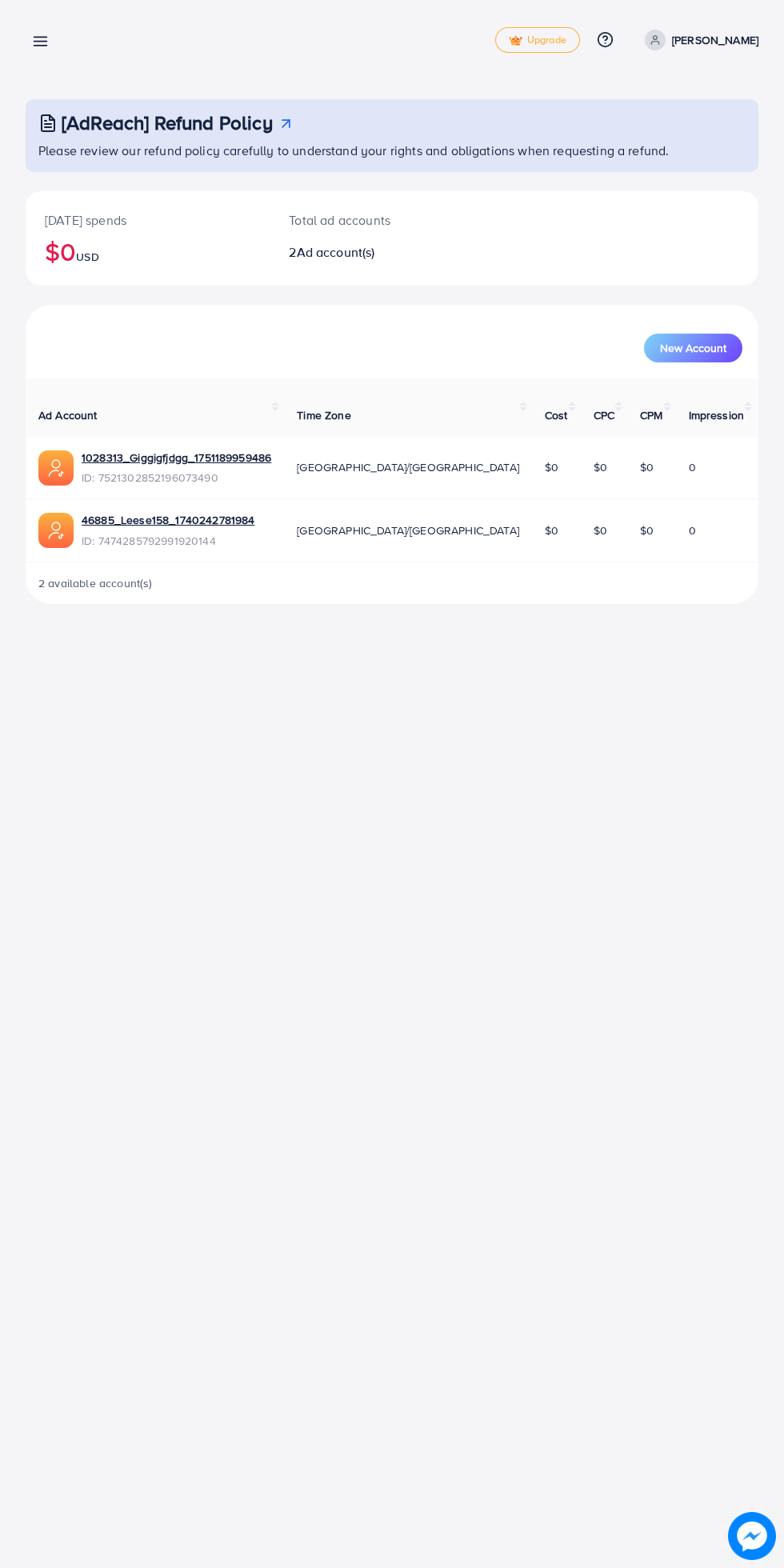
click at [40, 42] on line at bounding box center [40, 42] width 13 height 0
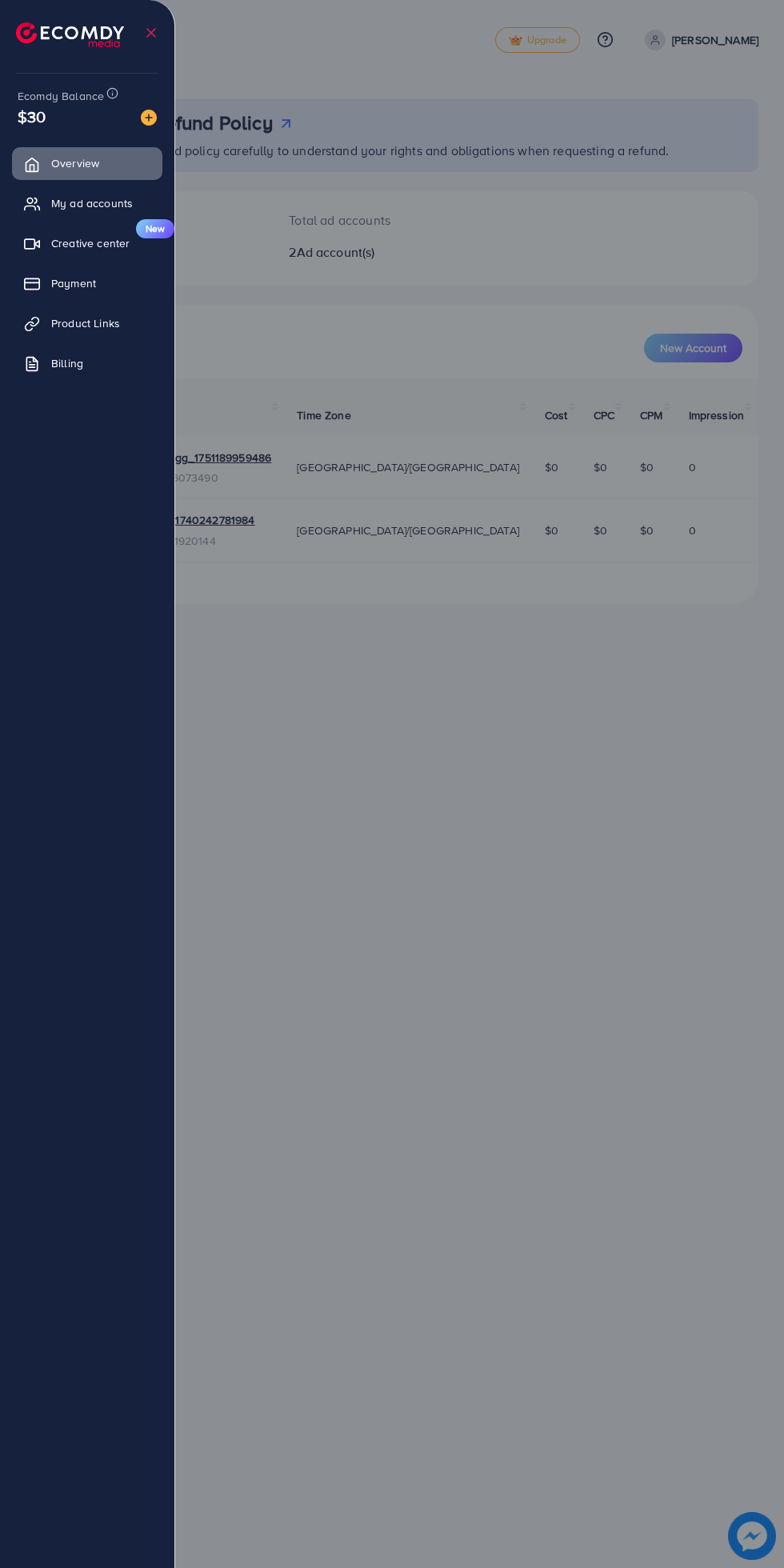
click at [103, 242] on span "Creative center" at bounding box center [90, 243] width 78 height 16
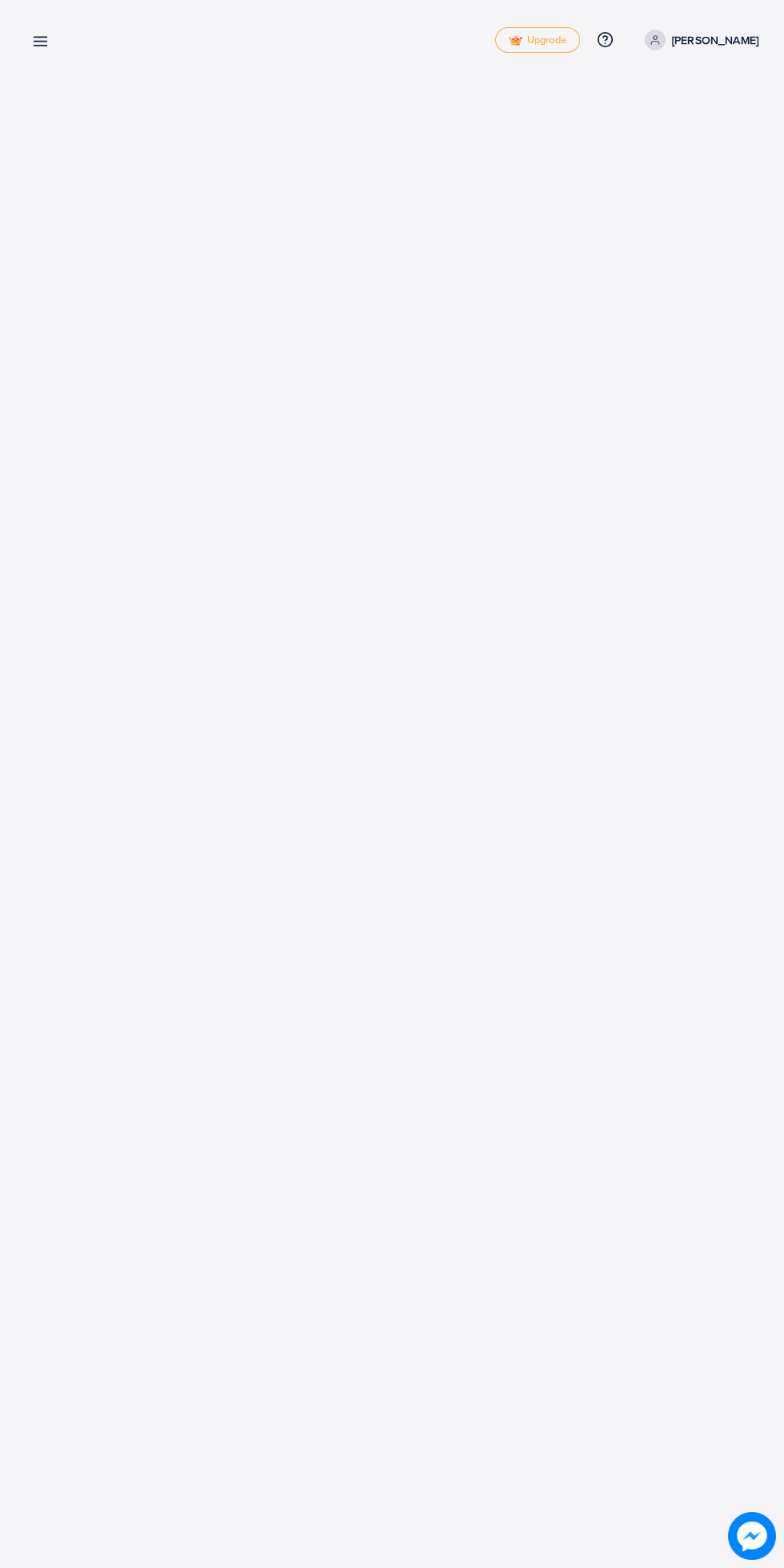
click at [42, 49] on icon at bounding box center [40, 41] width 17 height 17
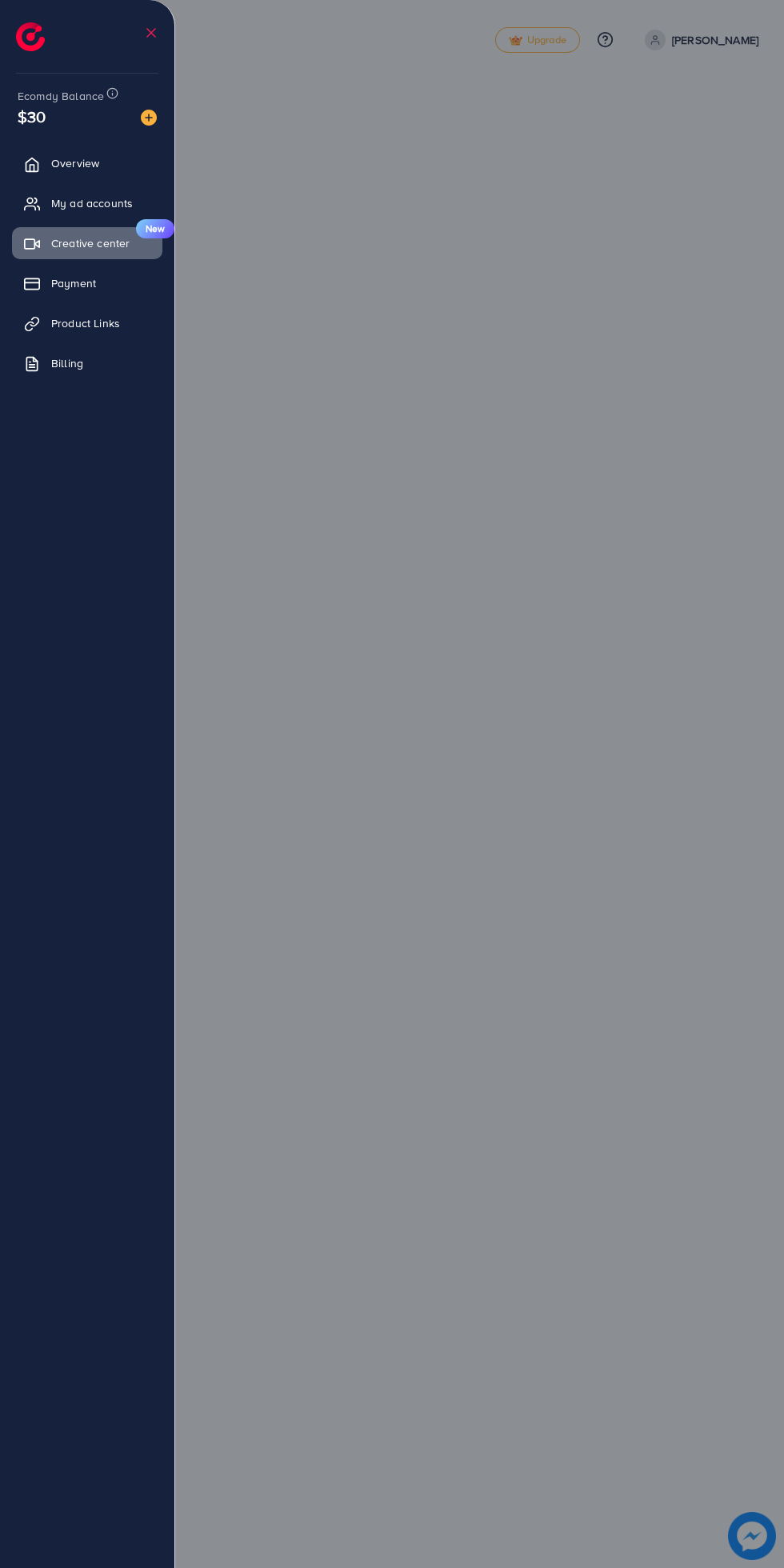
click at [90, 203] on span "My ad accounts" at bounding box center [91, 203] width 81 height 16
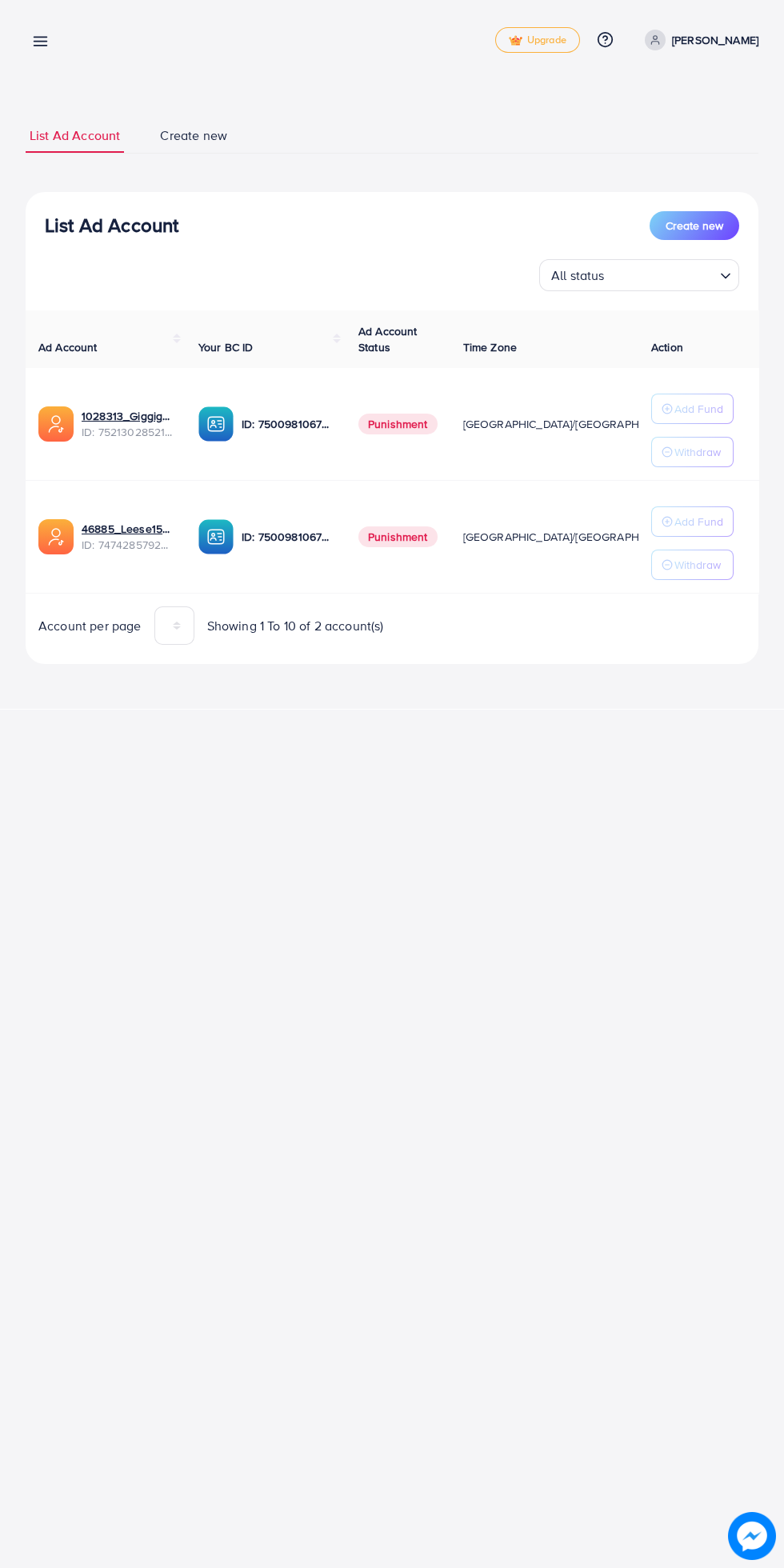
scroll to position [0, 16]
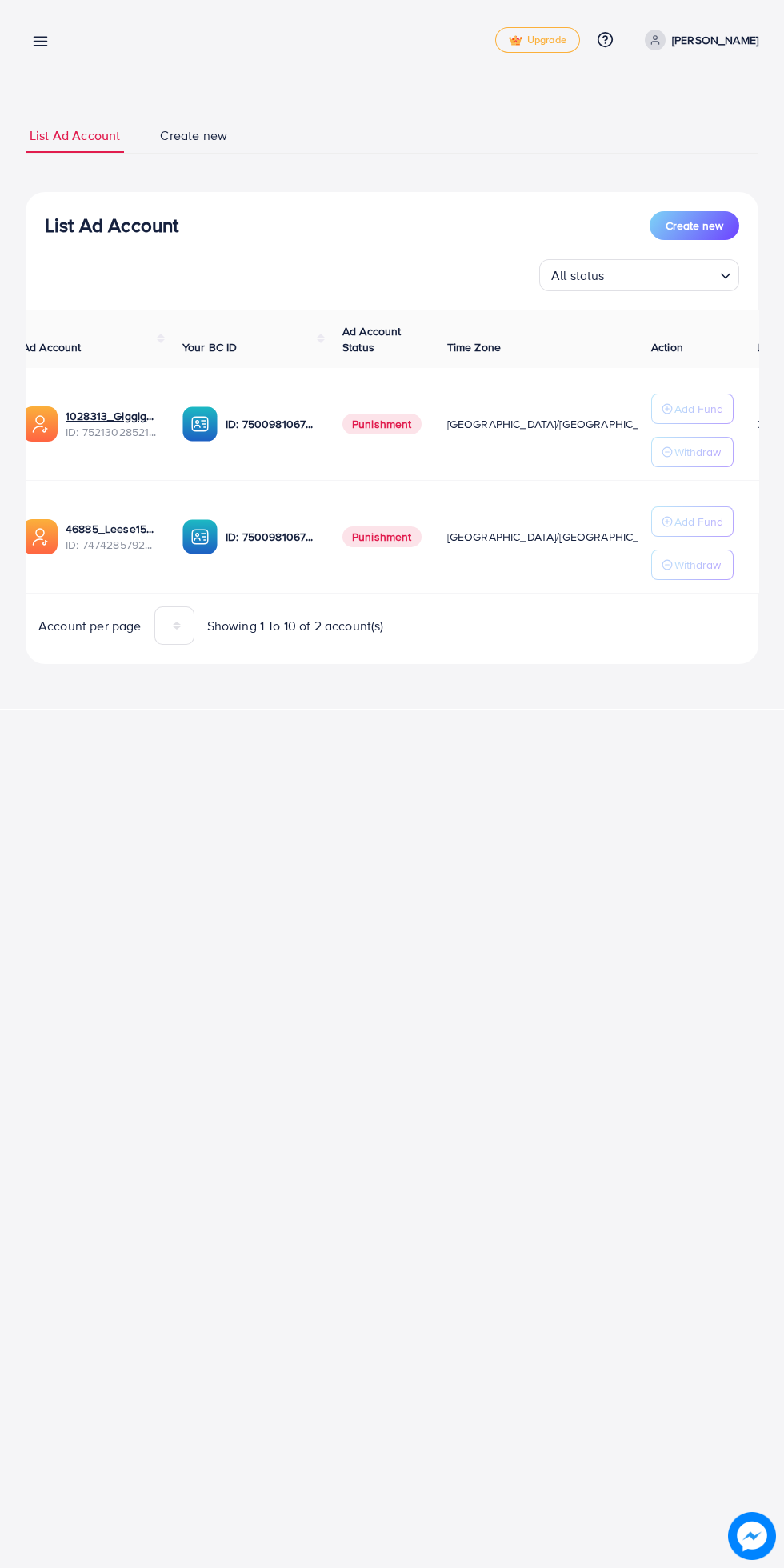
click at [694, 452] on p "Withdraw" at bounding box center [697, 452] width 46 height 20
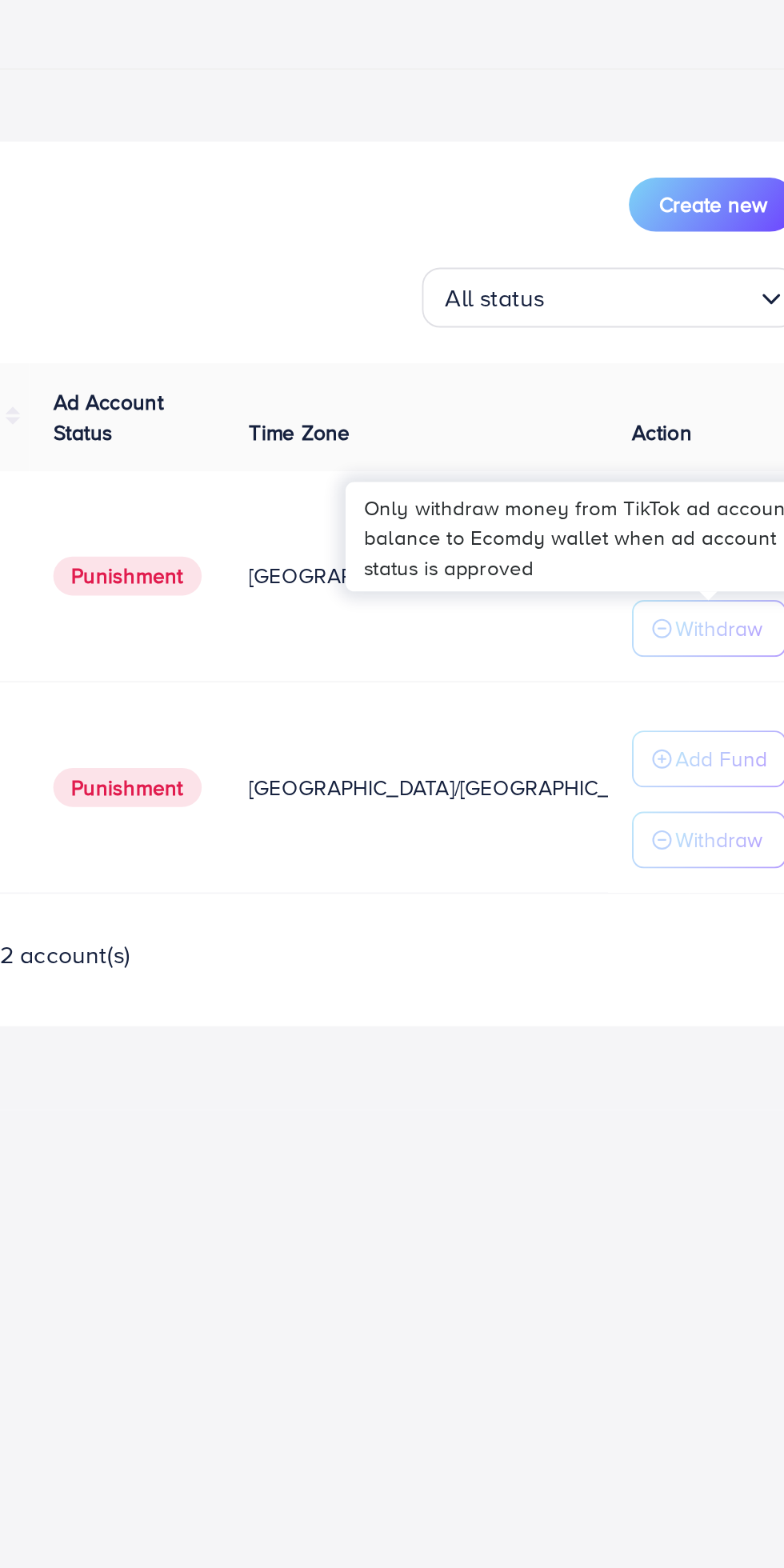
scroll to position [0, 0]
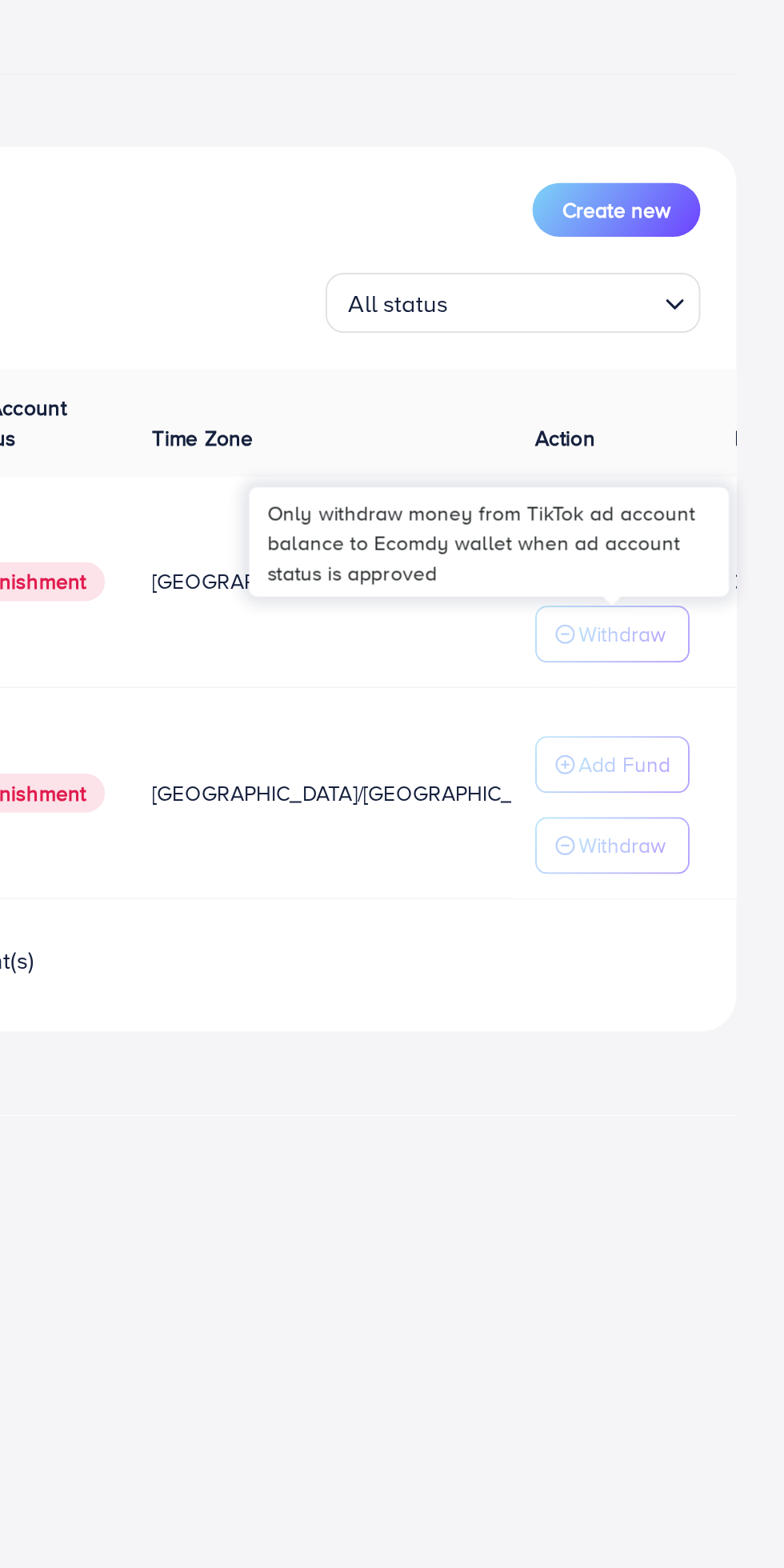
click at [659, 401] on div "Only withdraw money from TikTok ad account balance to Ecomdy wallet when ad acc…" at bounding box center [627, 402] width 256 height 58
click at [730, 470] on td "$20" at bounding box center [764, 423] width 68 height 112
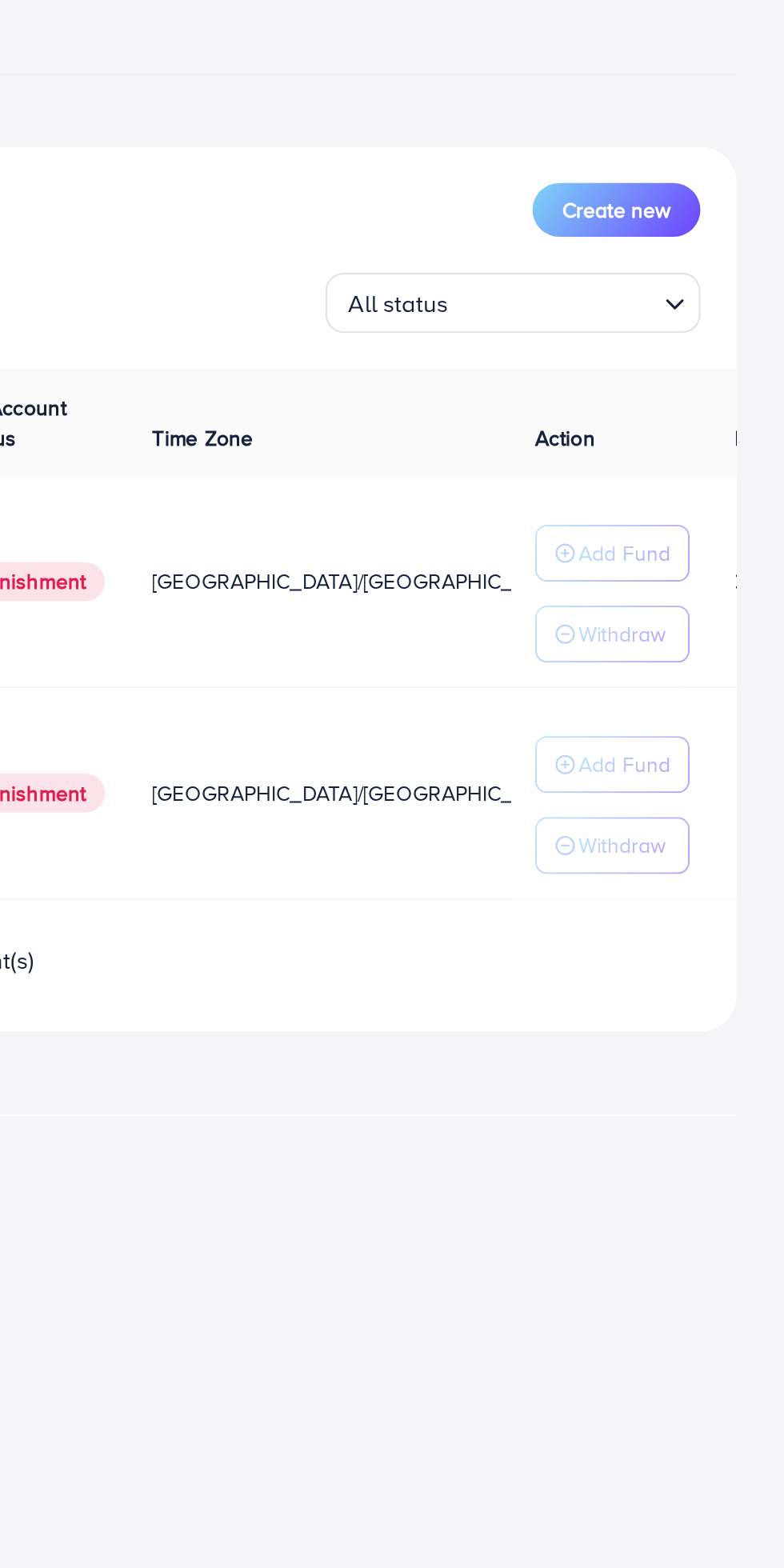
click at [697, 462] on button "Withdraw" at bounding box center [692, 452] width 82 height 30
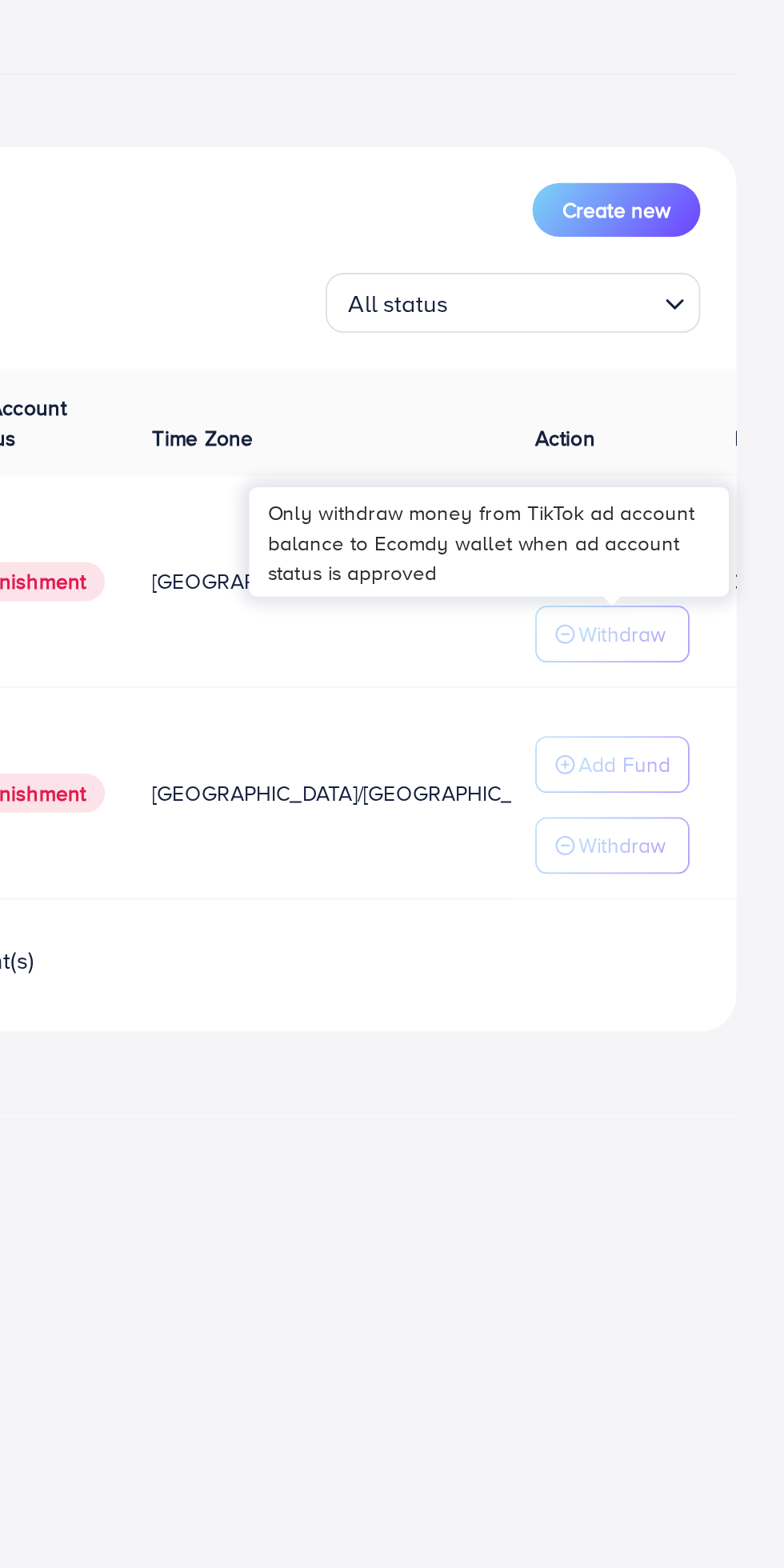
click at [743, 350] on span "Balance" at bounding box center [763, 347] width 42 height 16
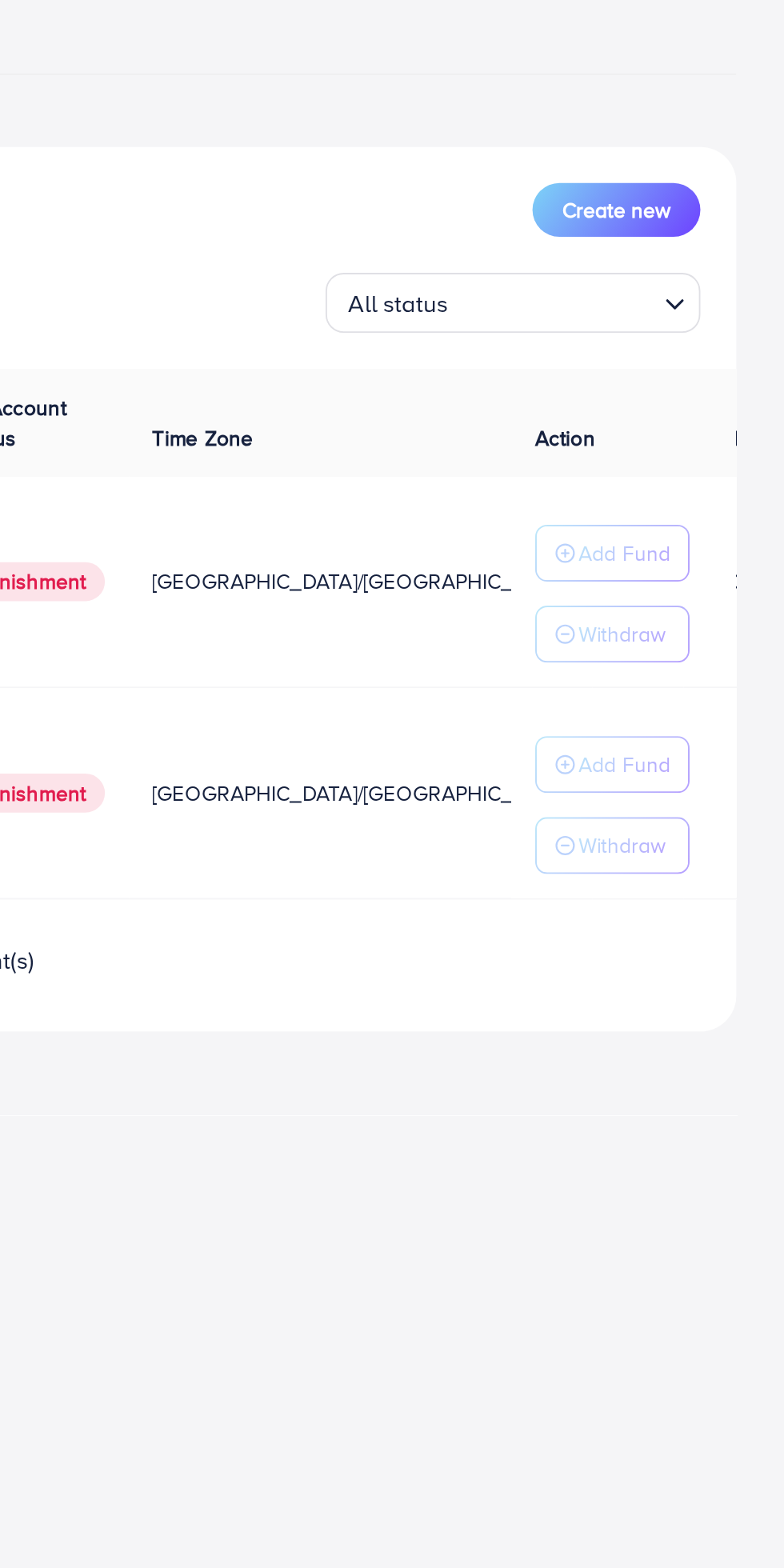
click at [704, 453] on p "Withdraw" at bounding box center [697, 452] width 46 height 20
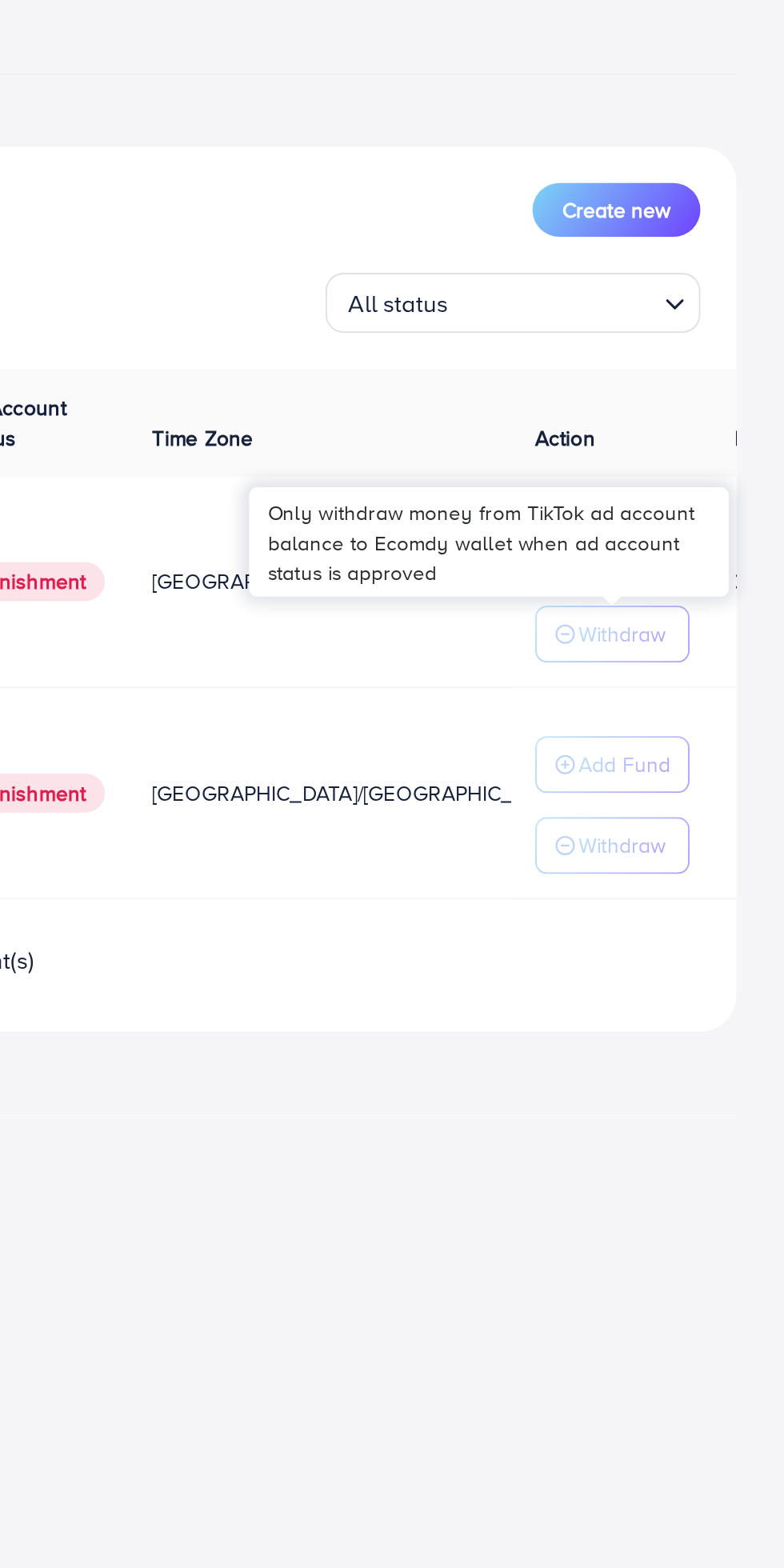
click at [675, 356] on th "Action" at bounding box center [698, 339] width 120 height 59
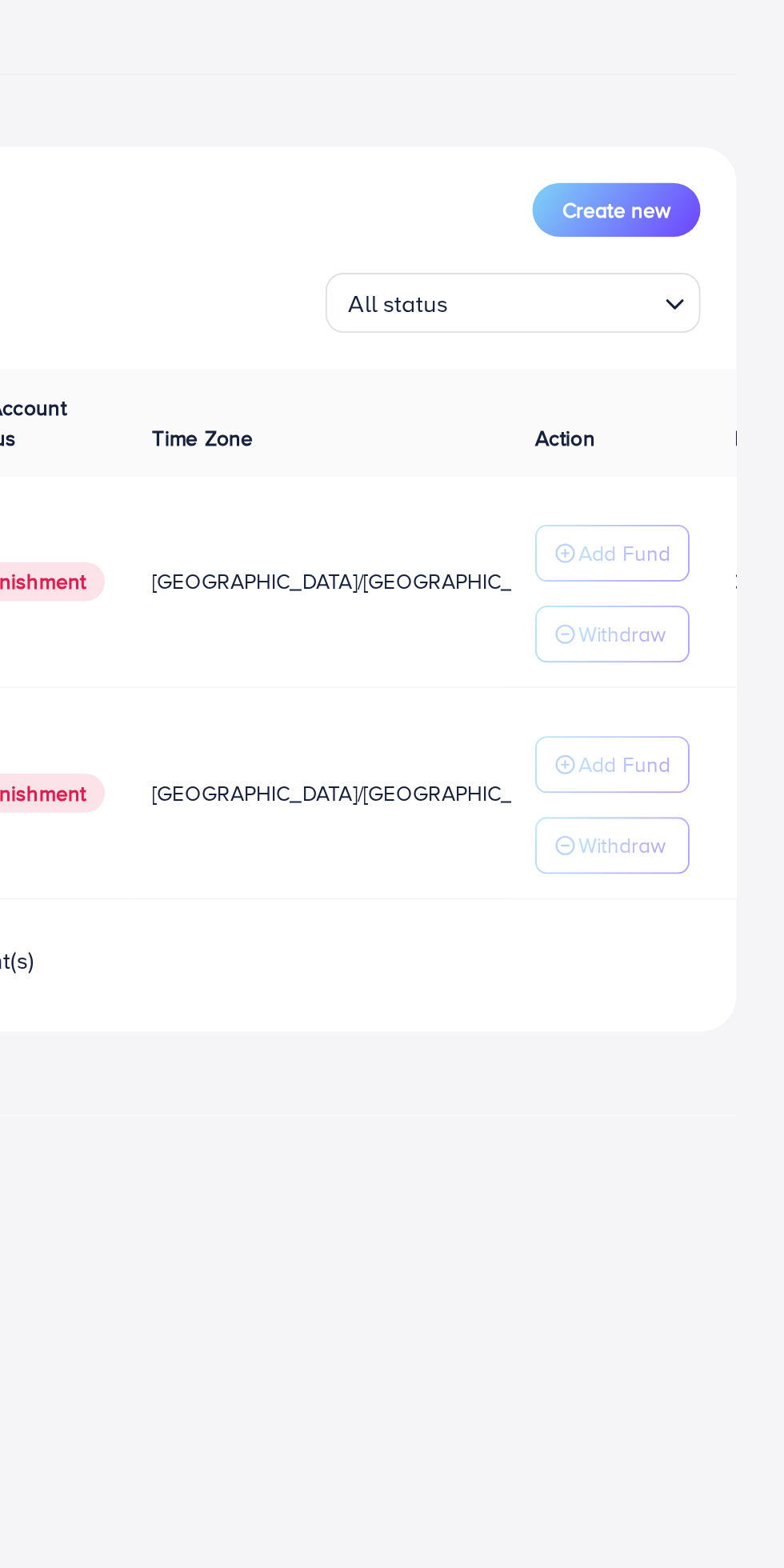
click at [676, 355] on th "Action" at bounding box center [698, 339] width 120 height 59
click at [671, 349] on span "Action" at bounding box center [667, 347] width 32 height 16
click at [664, 347] on span "Action" at bounding box center [667, 347] width 32 height 16
click at [694, 349] on span "Cost" at bounding box center [706, 347] width 23 height 16
click at [486, 347] on span "Time Zone" at bounding box center [473, 347] width 54 height 16
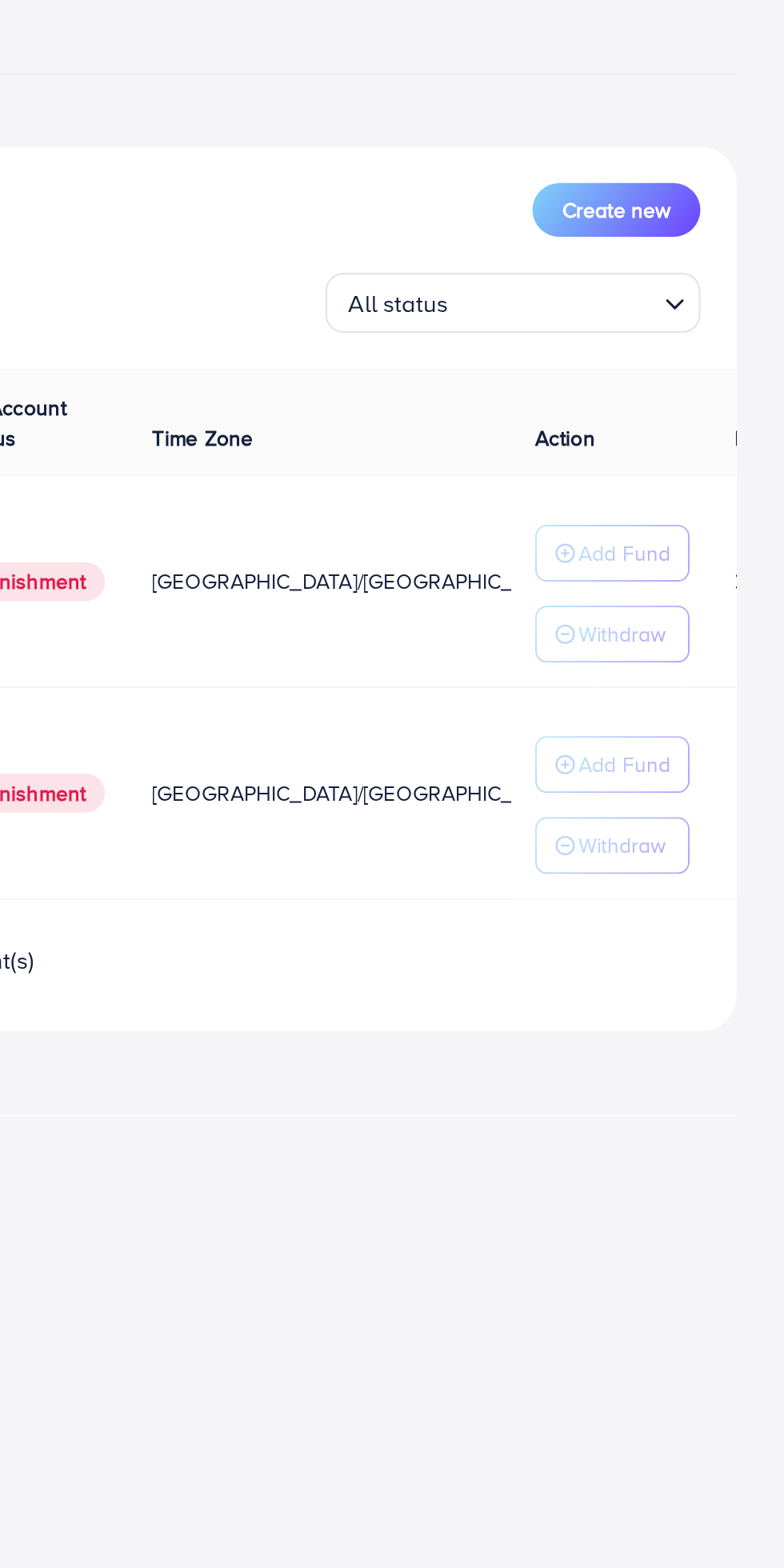
click at [706, 462] on button "Withdraw" at bounding box center [692, 452] width 82 height 30
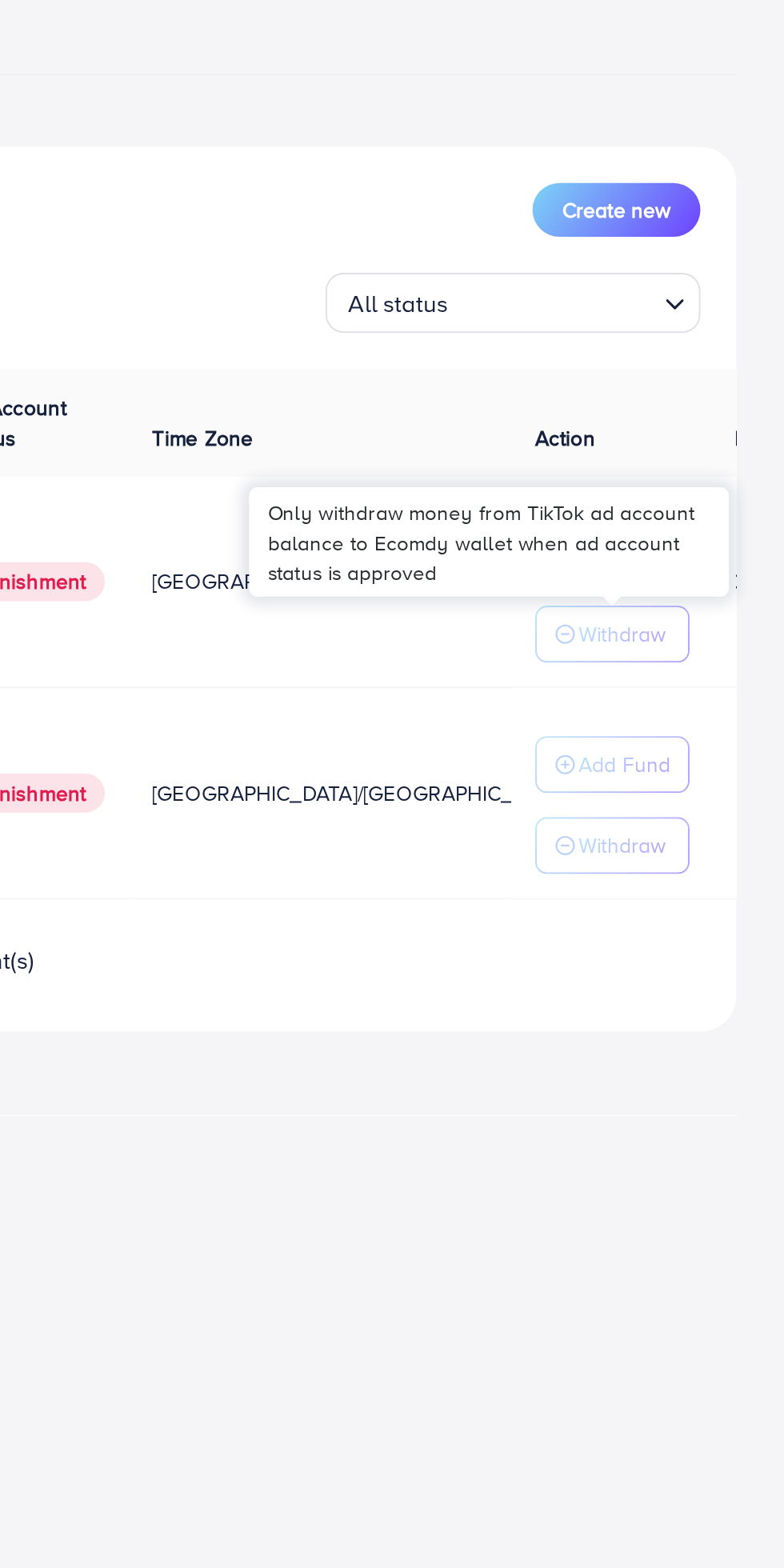
click at [648, 492] on td "Add Fund Withdraw" at bounding box center [698, 537] width 120 height 112
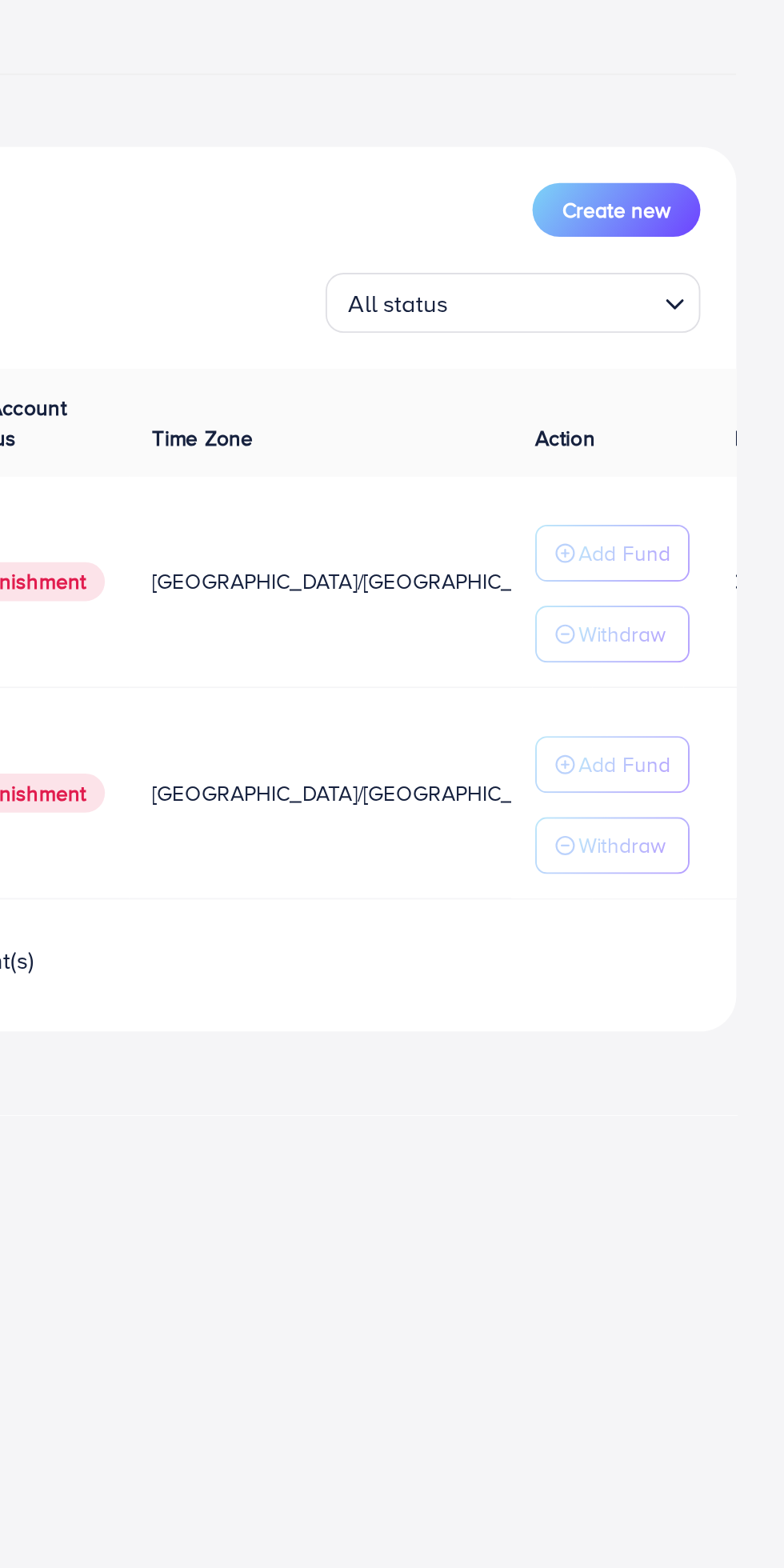
click at [706, 395] on button "Add Fund" at bounding box center [692, 409] width 82 height 30
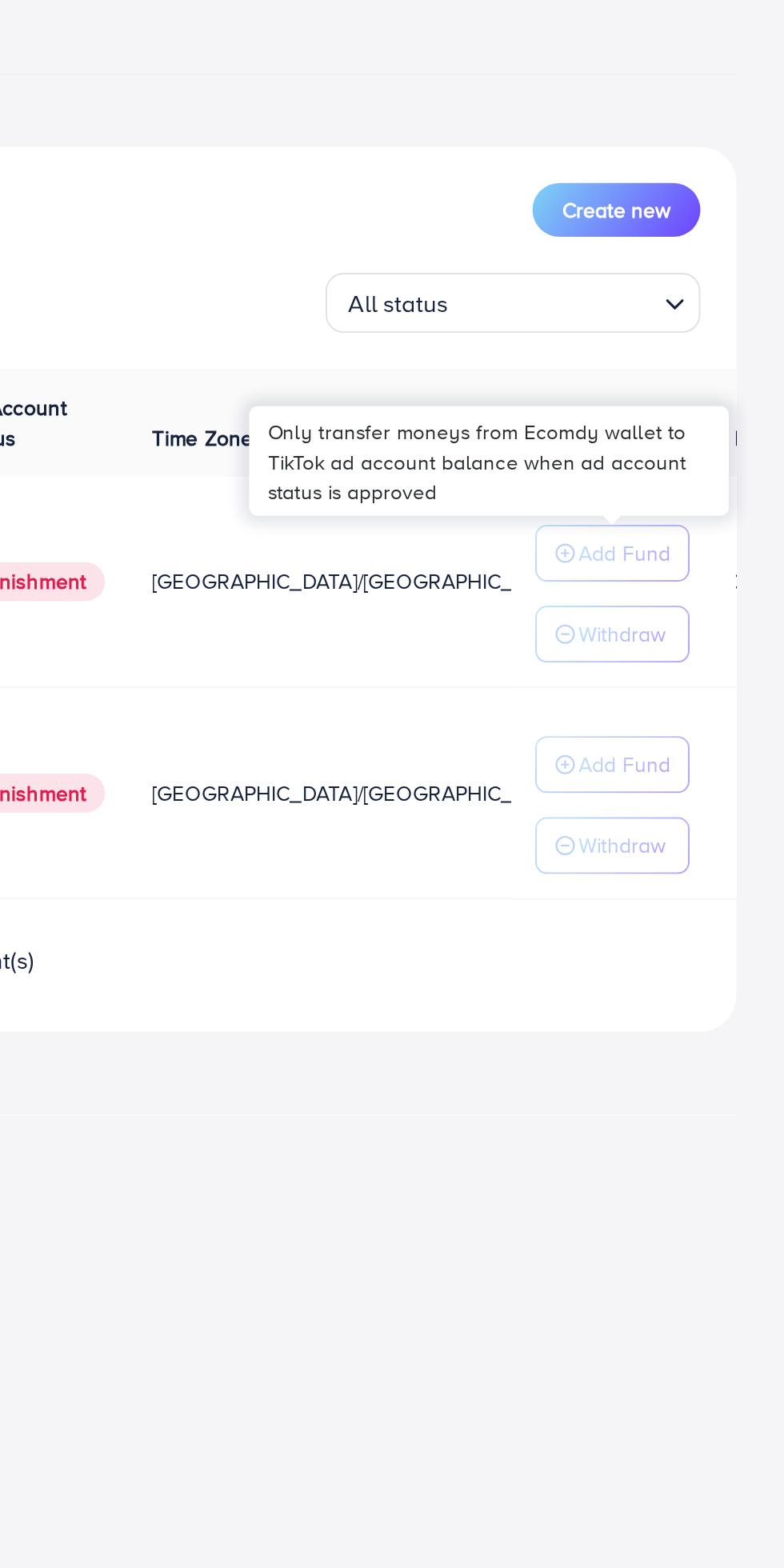
click at [691, 418] on p "Add Fund" at bounding box center [699, 409] width 49 height 20
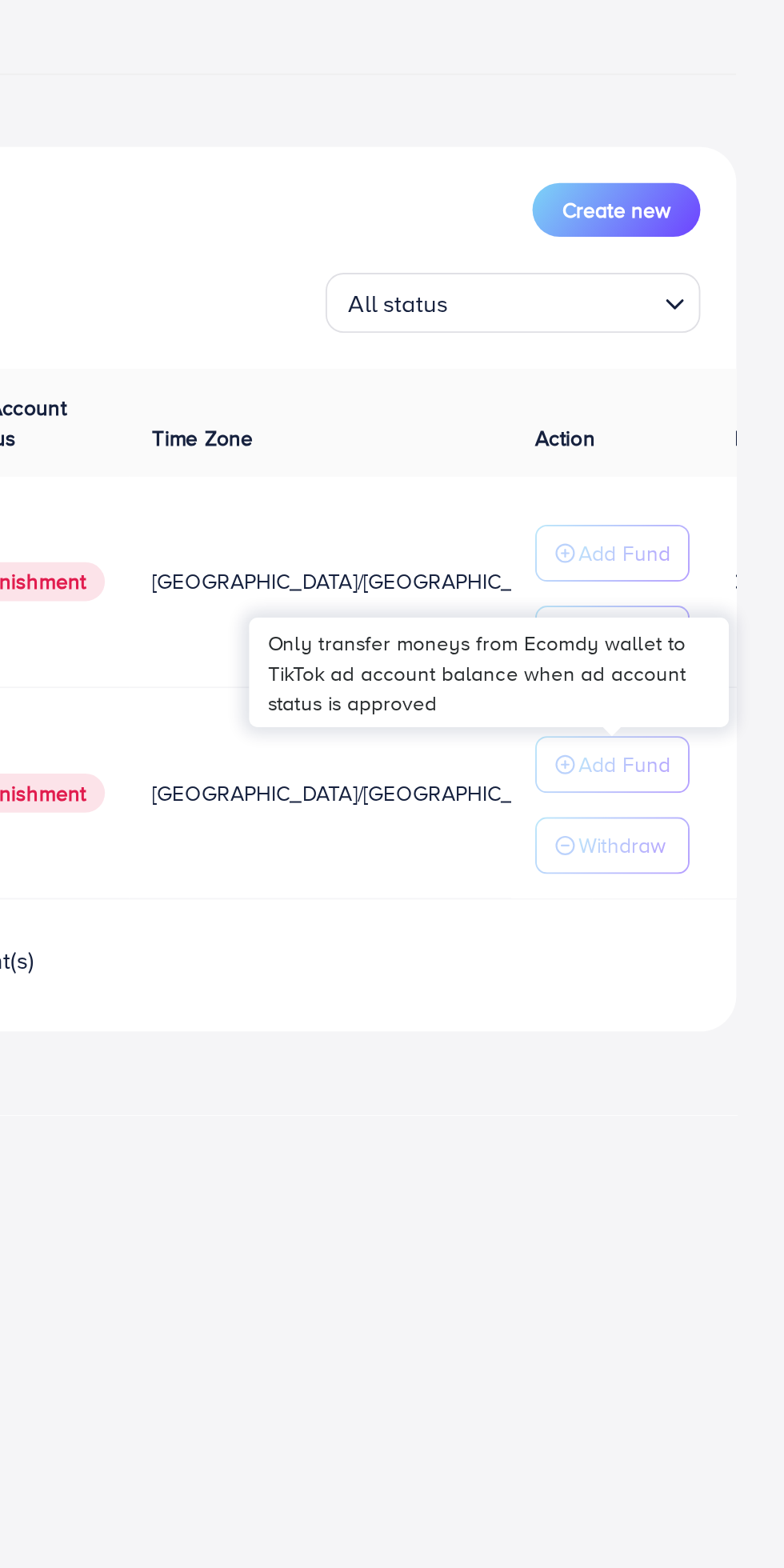
click at [702, 467] on button "Withdraw" at bounding box center [692, 452] width 82 height 30
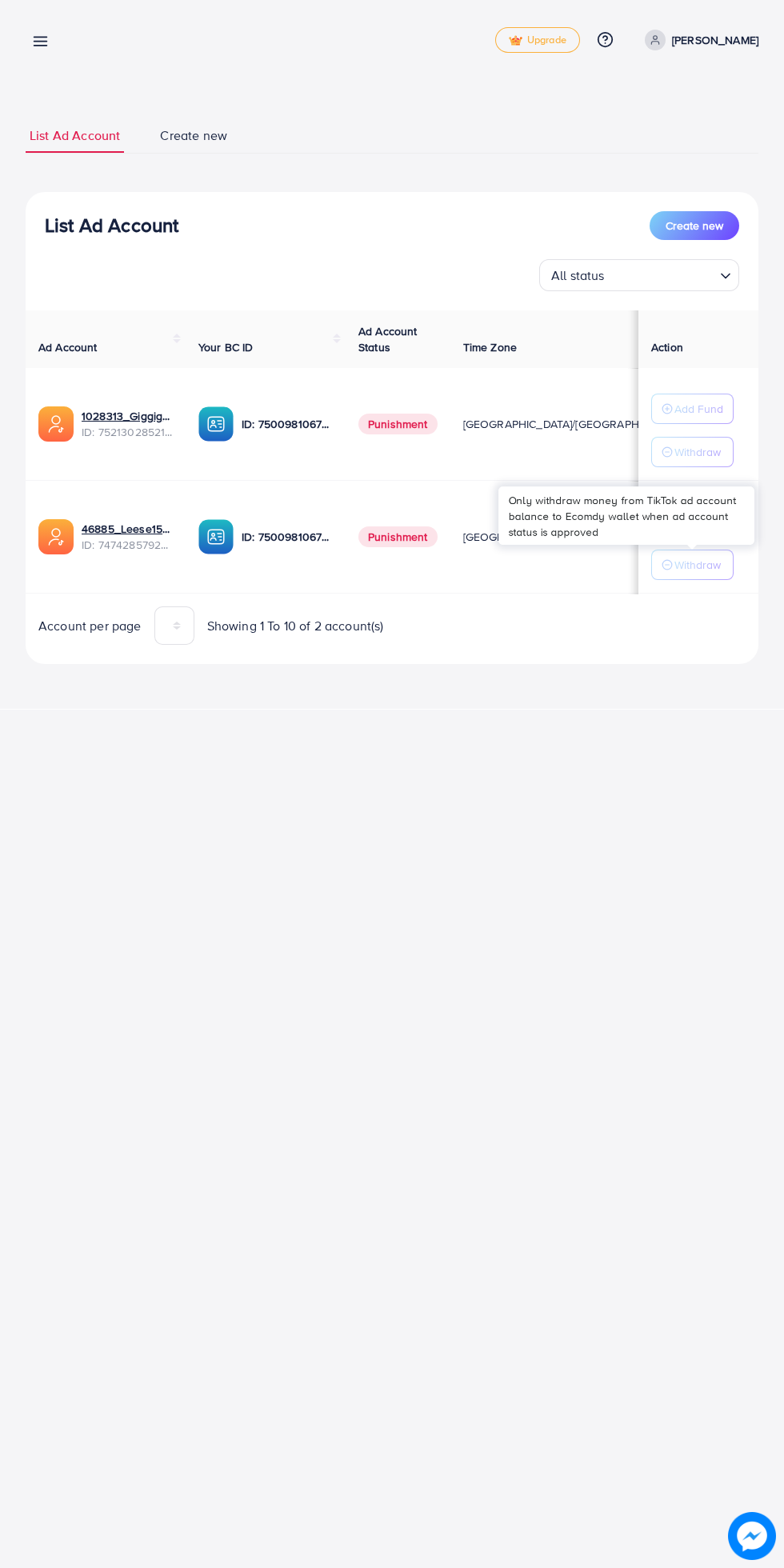
click at [40, 46] on line at bounding box center [40, 46] width 13 height 0
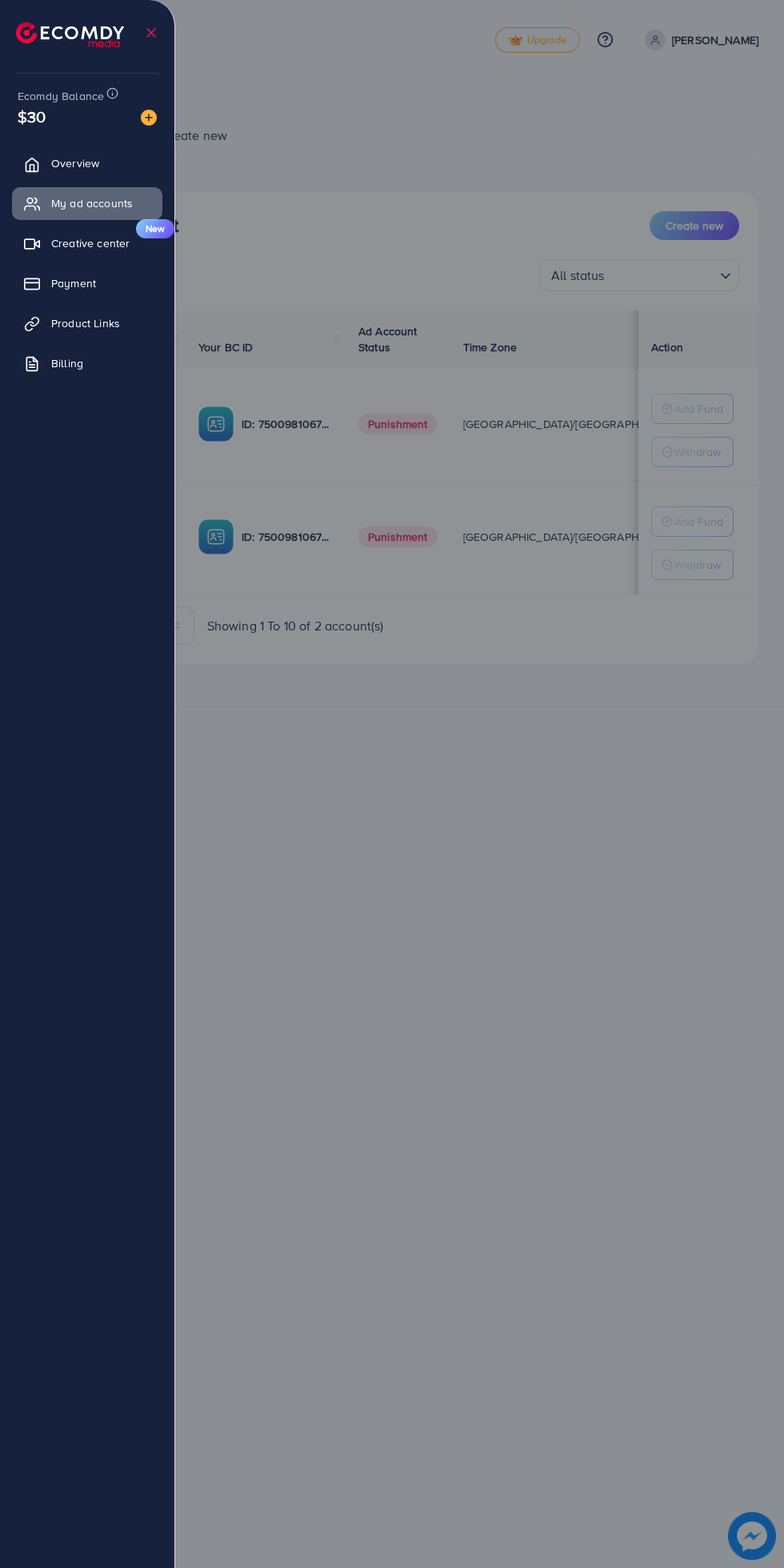
click at [72, 143] on ul "Overview My ad accounts Creative center New Payment Product Links Billing" at bounding box center [87, 268] width 174 height 255
click at [165, 121] on div "Ecomdy Balance $30 Overview My ad accounts Creative center New Payment Product …" at bounding box center [87, 784] width 175 height 1568
click at [148, 117] on img at bounding box center [149, 117] width 16 height 16
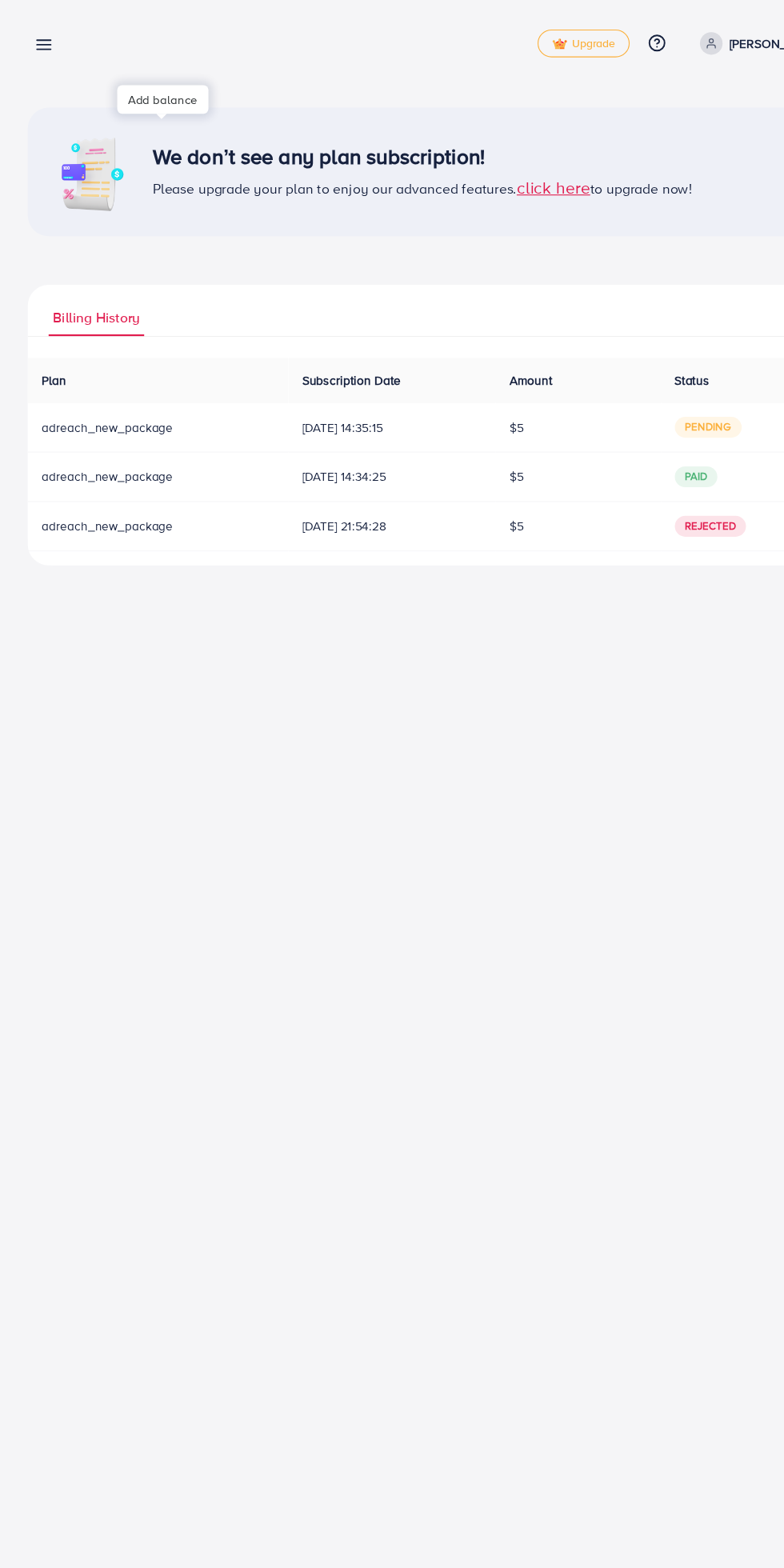
click at [519, 174] on span "click here" at bounding box center [510, 172] width 68 height 22
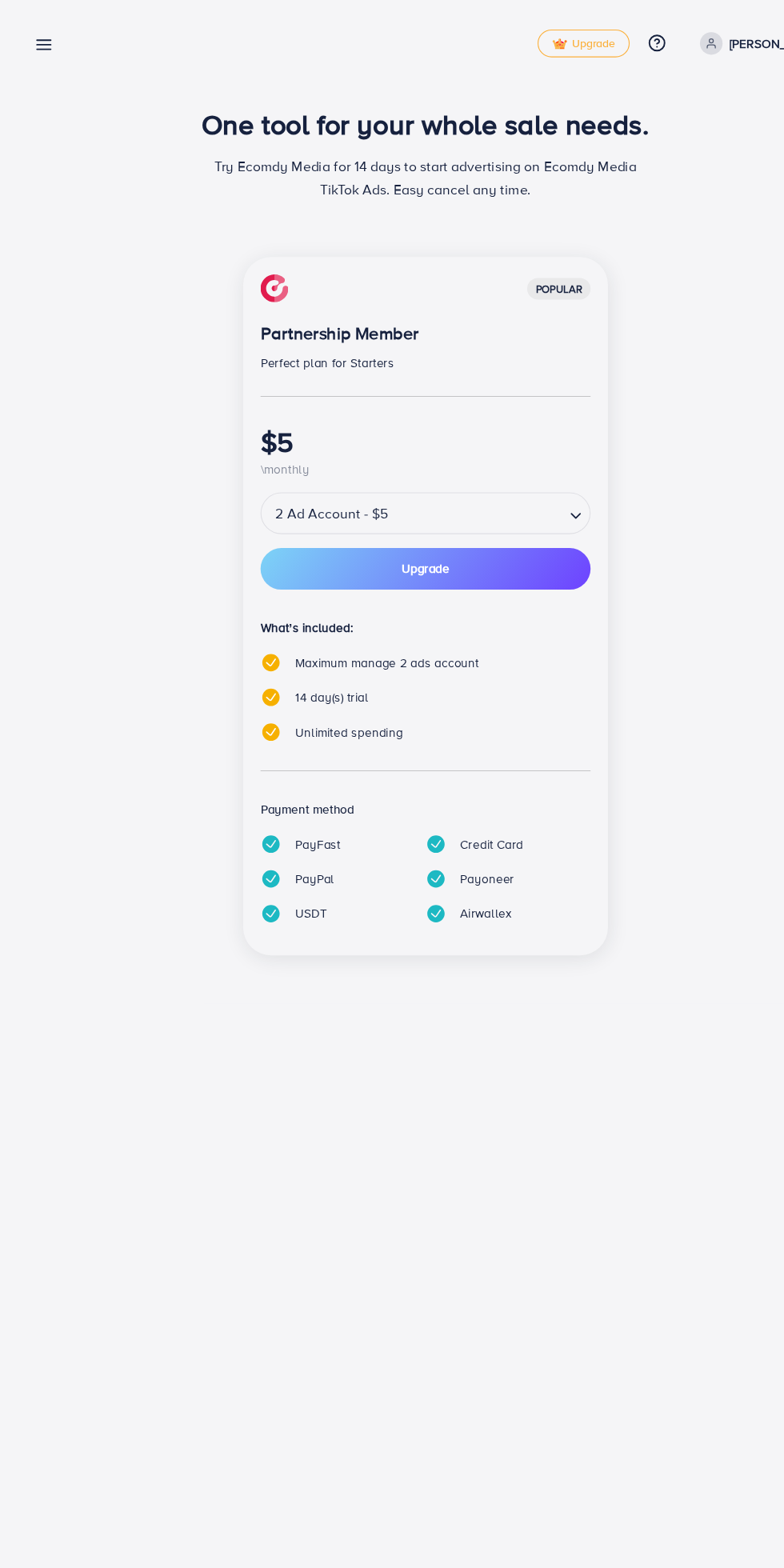
click at [618, 171] on div "One tool for your whole sale needs. Try Ecomdy Media for 14 days to start adver…" at bounding box center [391, 148] width 732 height 99
click at [46, 42] on icon at bounding box center [40, 41] width 17 height 17
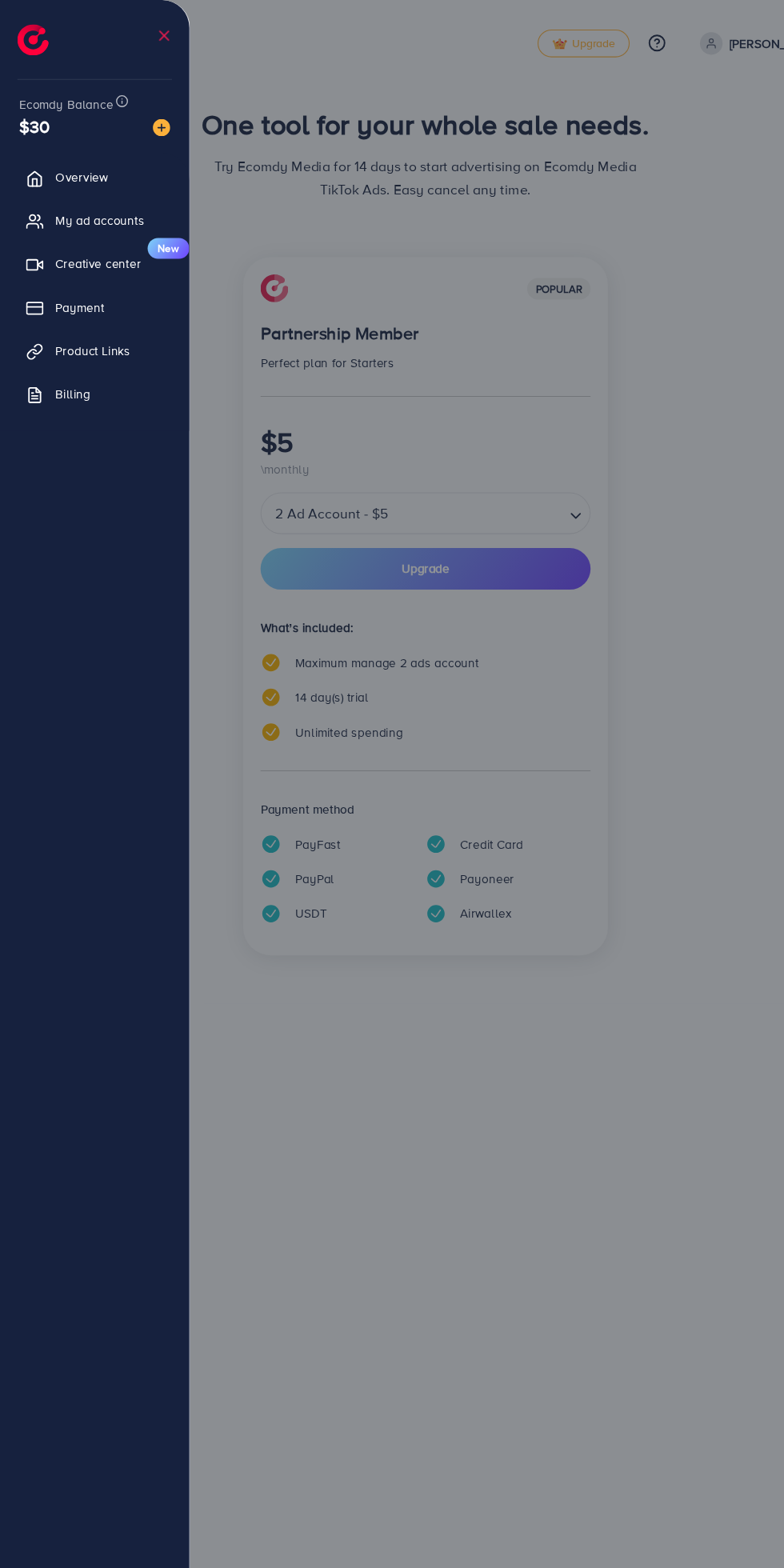
click at [45, 51] on img at bounding box center [29, 36] width 28 height 28
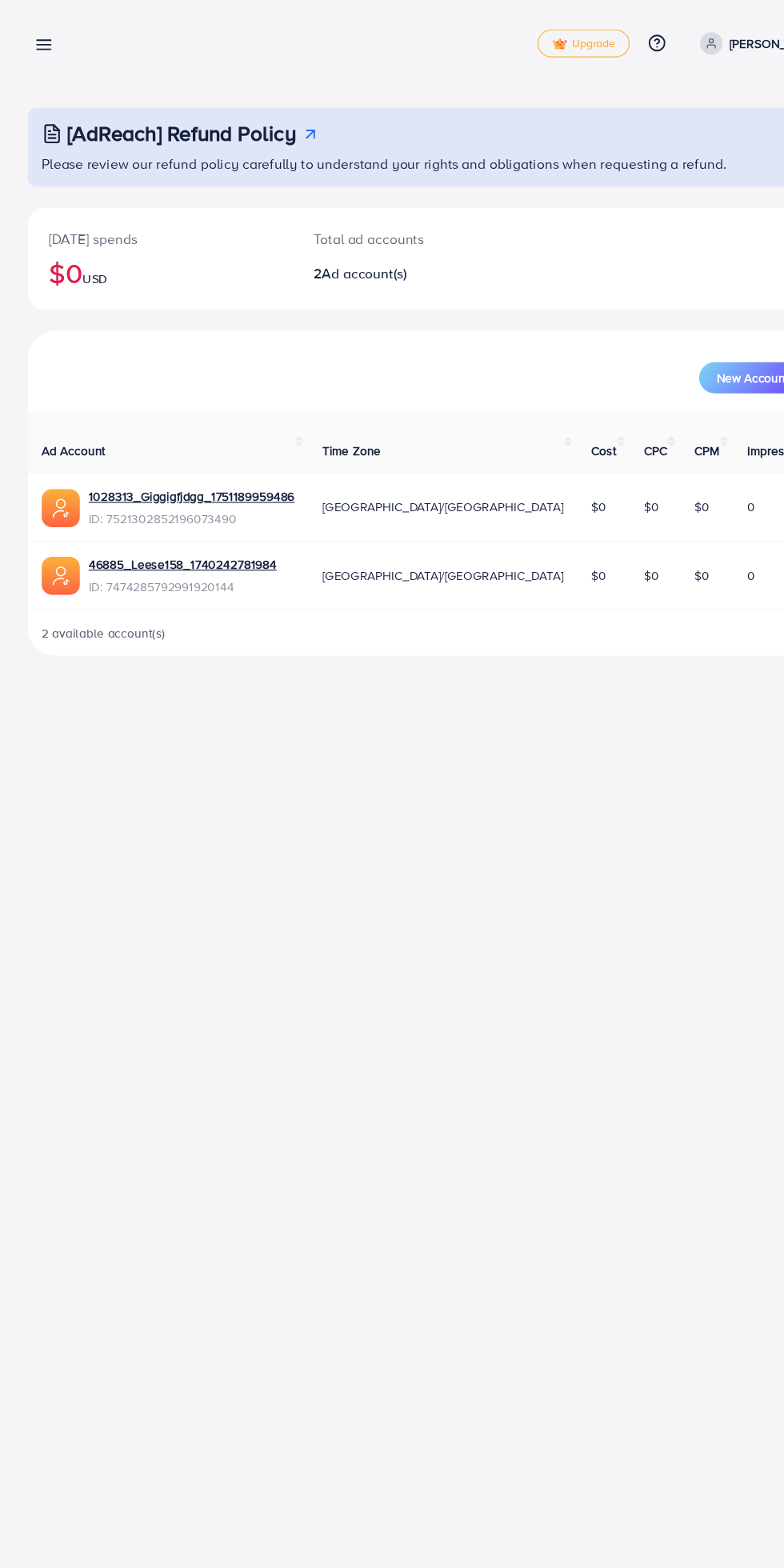
click at [40, 42] on line at bounding box center [40, 42] width 13 height 0
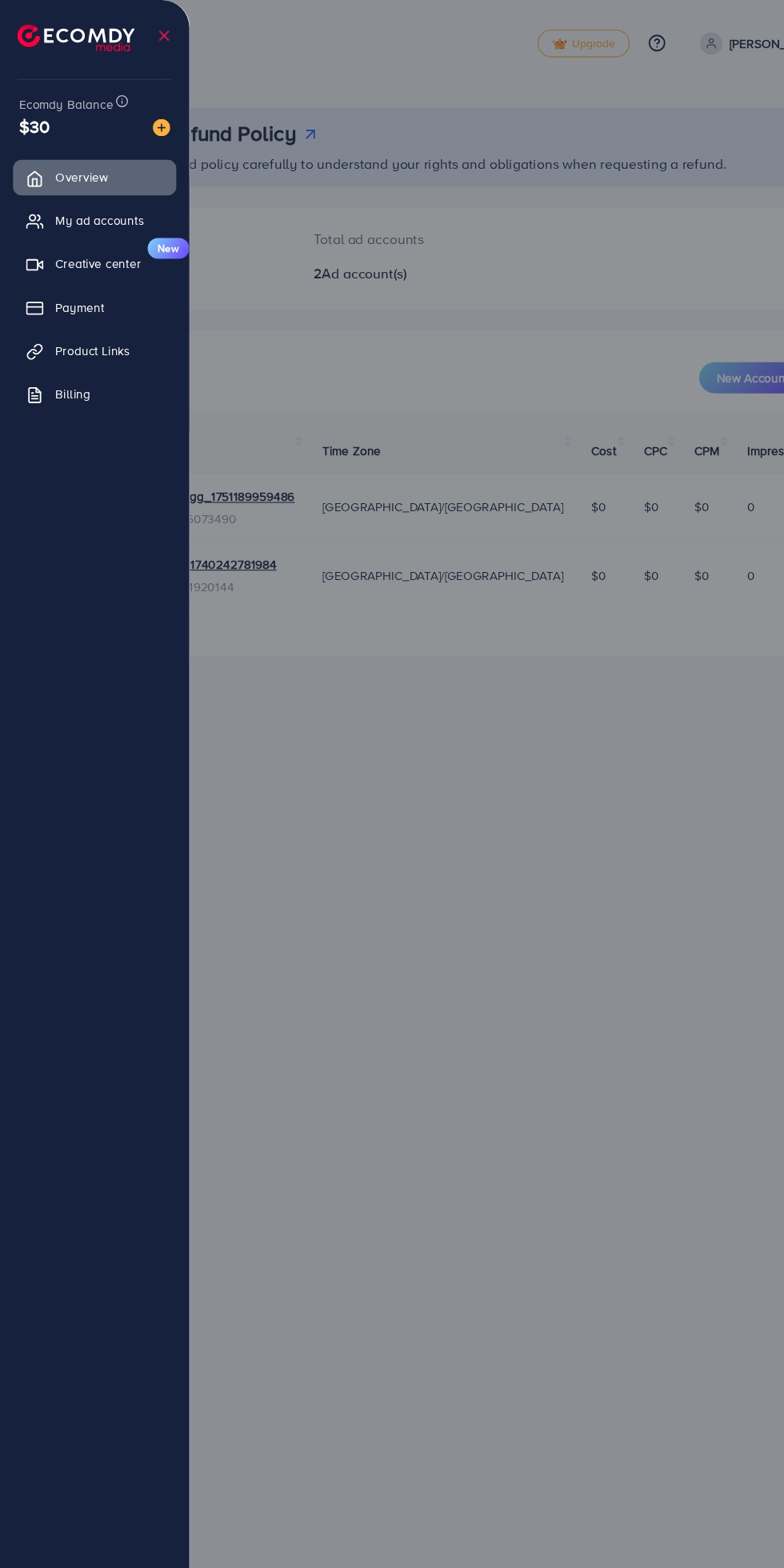
click at [75, 276] on span "Payment" at bounding box center [73, 283] width 45 height 16
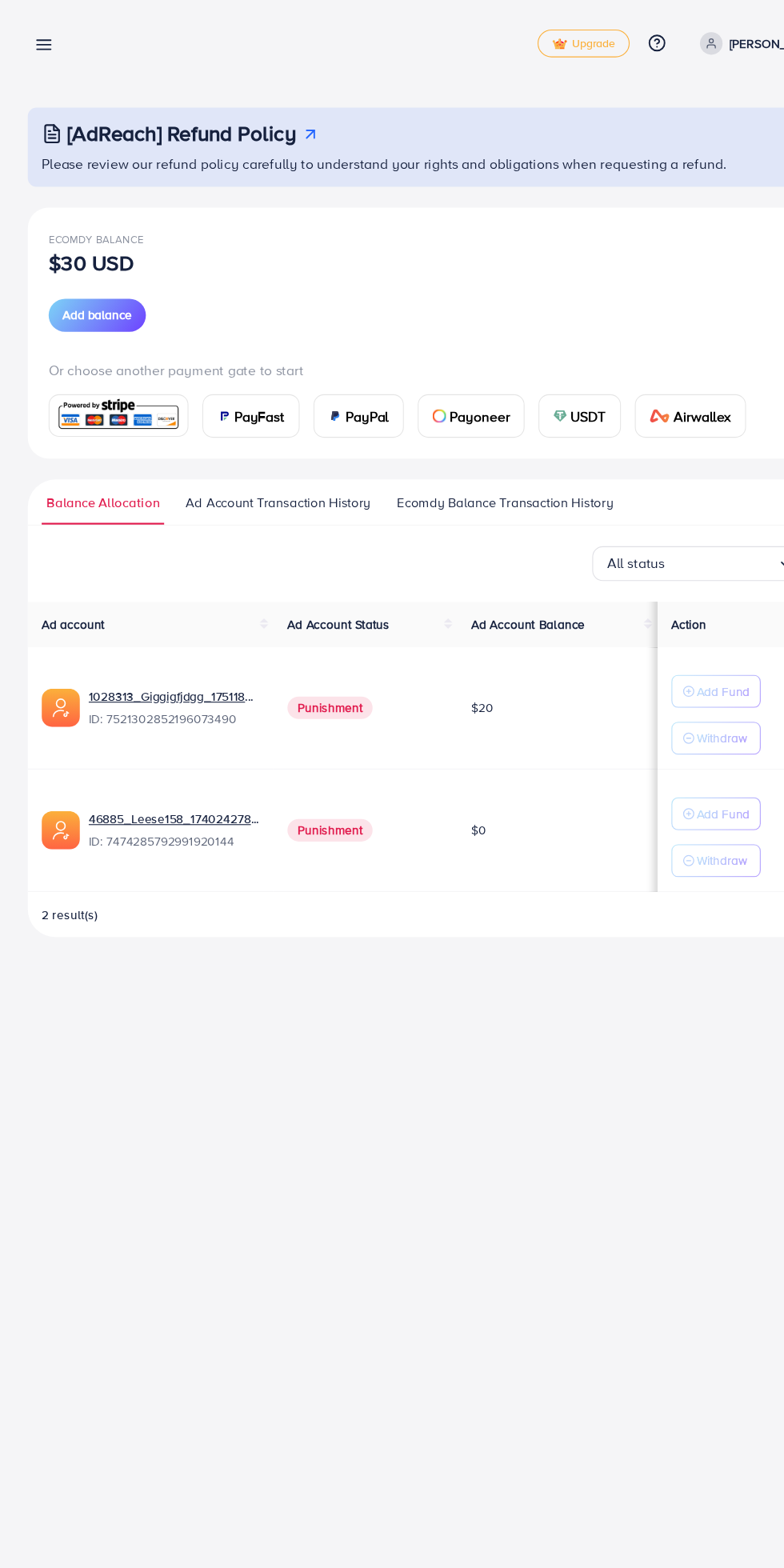
click at [96, 241] on p "$30 USD" at bounding box center [84, 241] width 78 height 20
click at [107, 249] on p "$30 USD" at bounding box center [84, 241] width 78 height 20
click at [247, 125] on h3 "[AdReach] Refund Policy" at bounding box center [167, 123] width 211 height 23
click at [658, 530] on input "Search for option" at bounding box center [665, 518] width 104 height 24
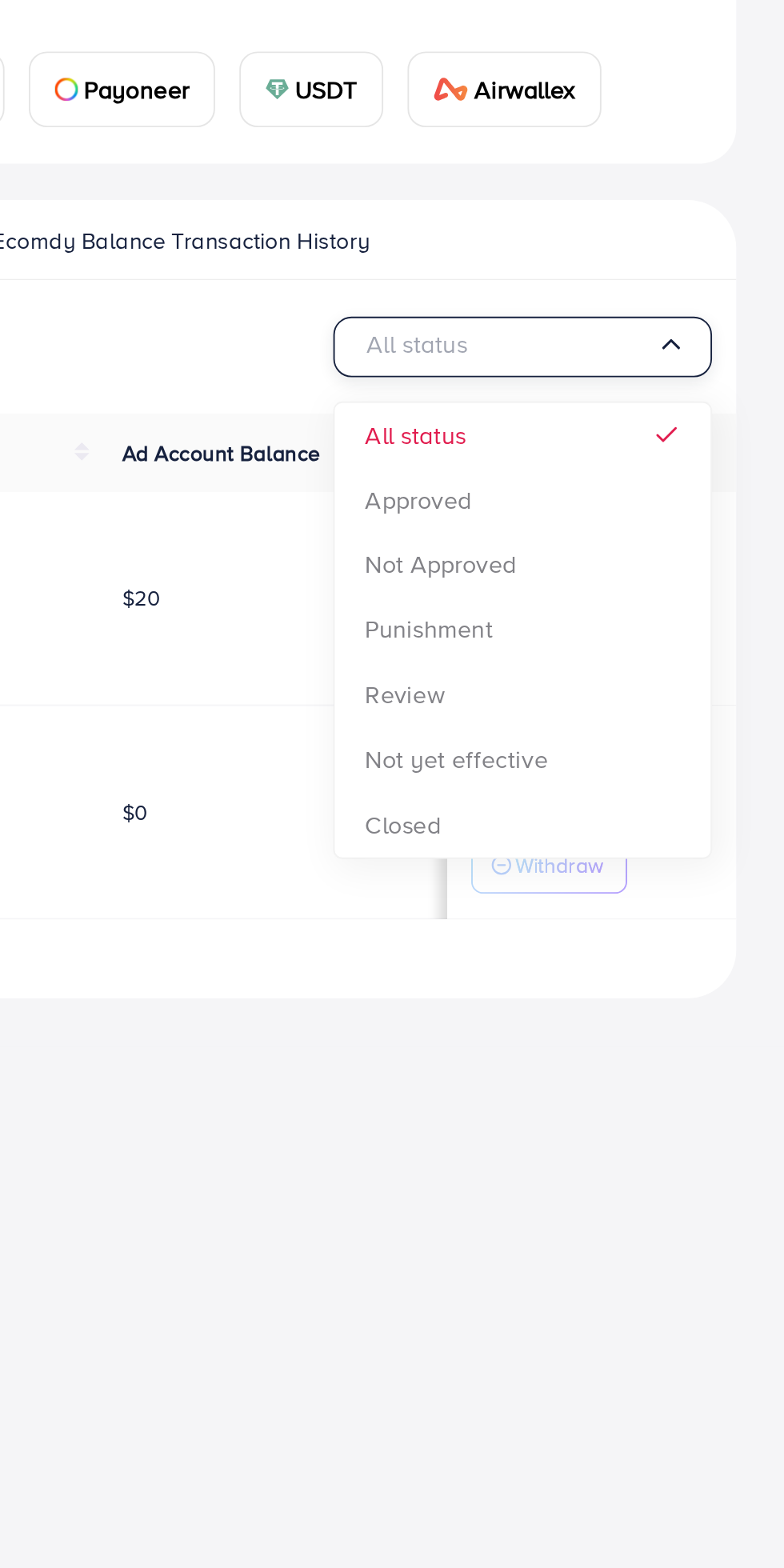
click at [632, 675] on div "All status Loading... All status Approved Not Approved Punishment Review Not ye…" at bounding box center [391, 683] width 732 height 361
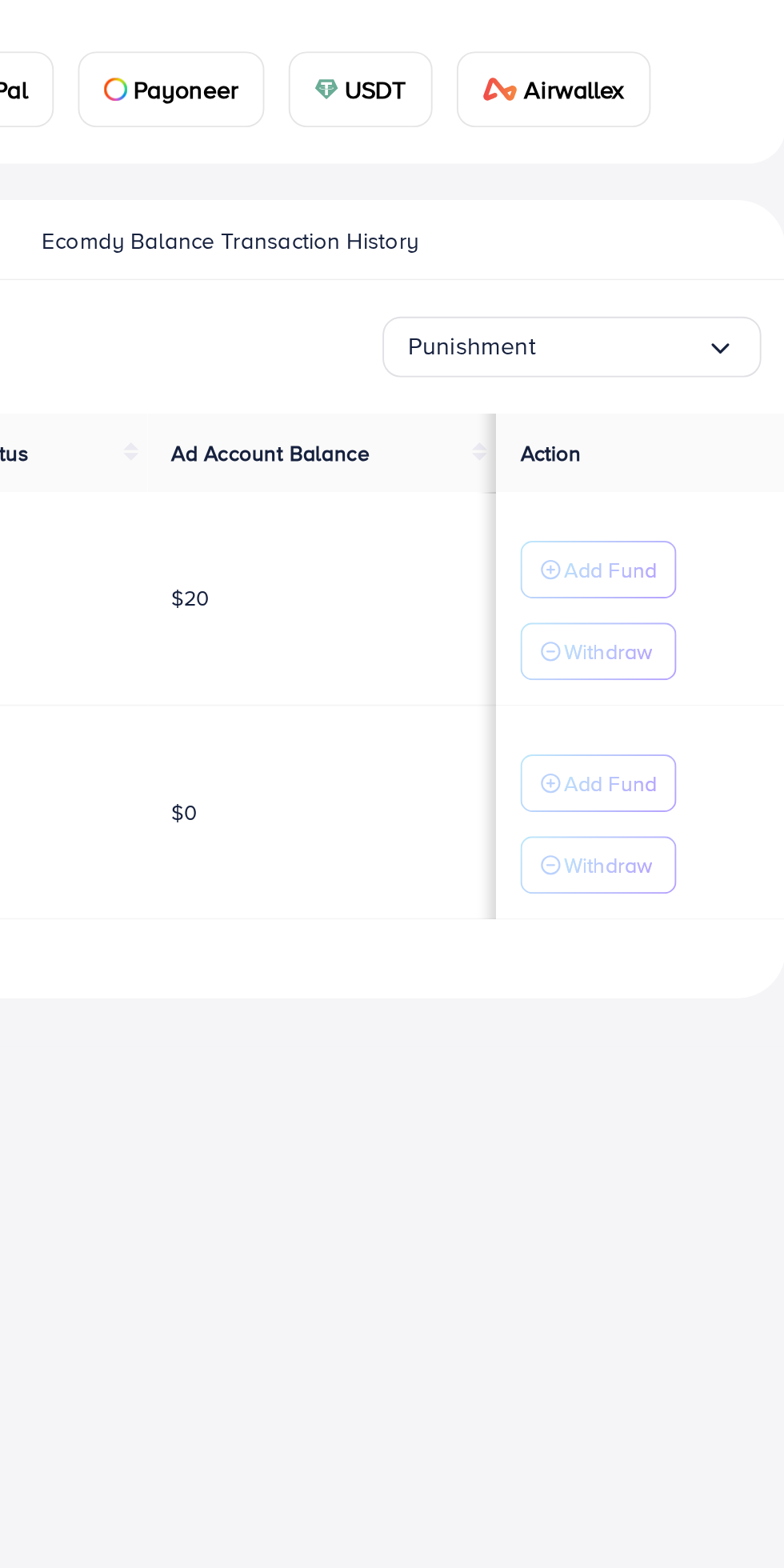
click at [735, 514] on div "Punishment Loading..." at bounding box center [645, 519] width 200 height 32
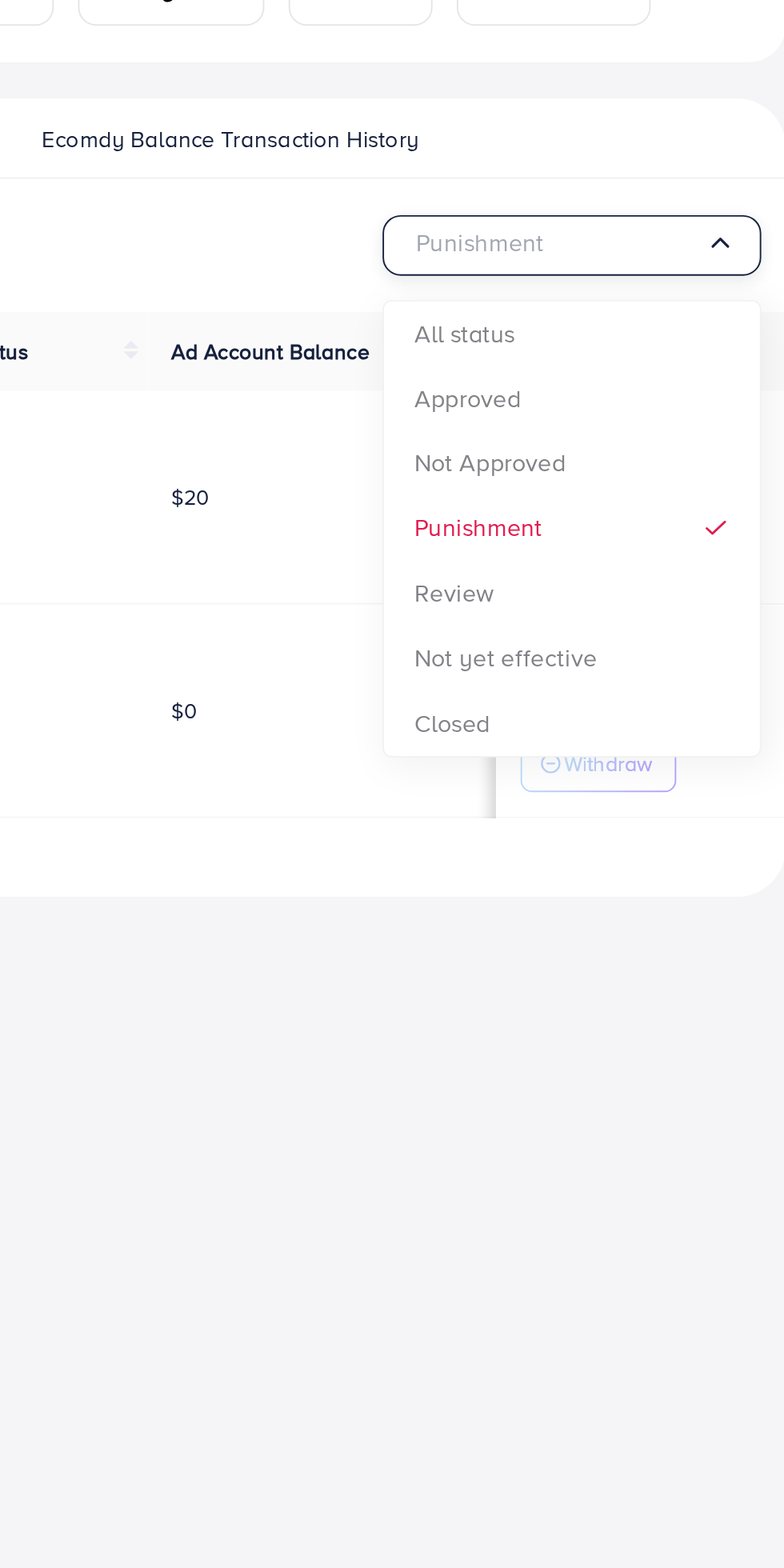
click at [630, 705] on div "Punishment Loading... All status Approved Not Approved Punishment Review Not ye…" at bounding box center [391, 683] width 732 height 361
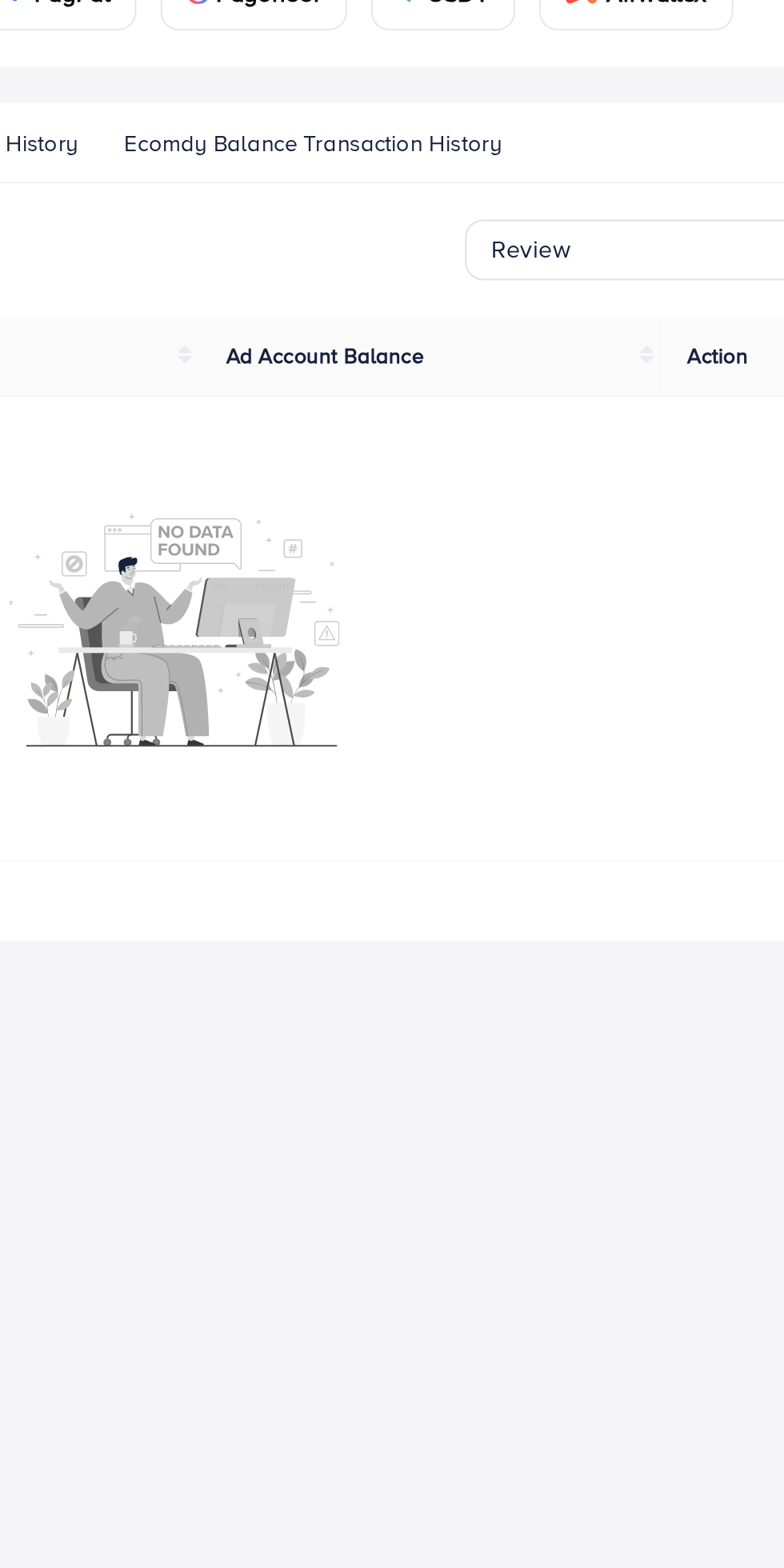
click at [656, 530] on input "Search for option" at bounding box center [658, 518] width 114 height 24
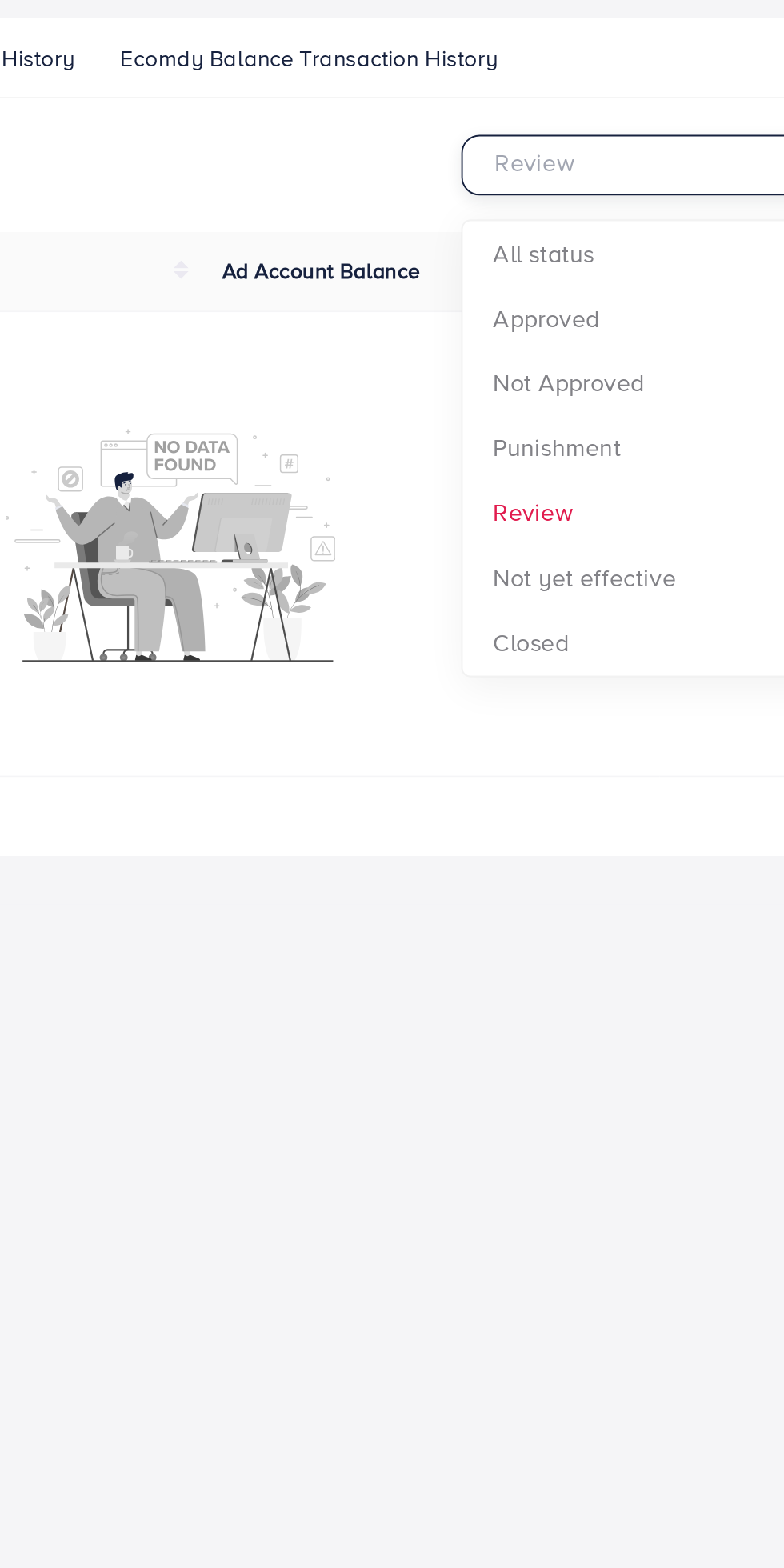
click at [619, 781] on div "Review Loading... All status Approved Not Approved Punishment Review Not yet ef…" at bounding box center [391, 693] width 732 height 380
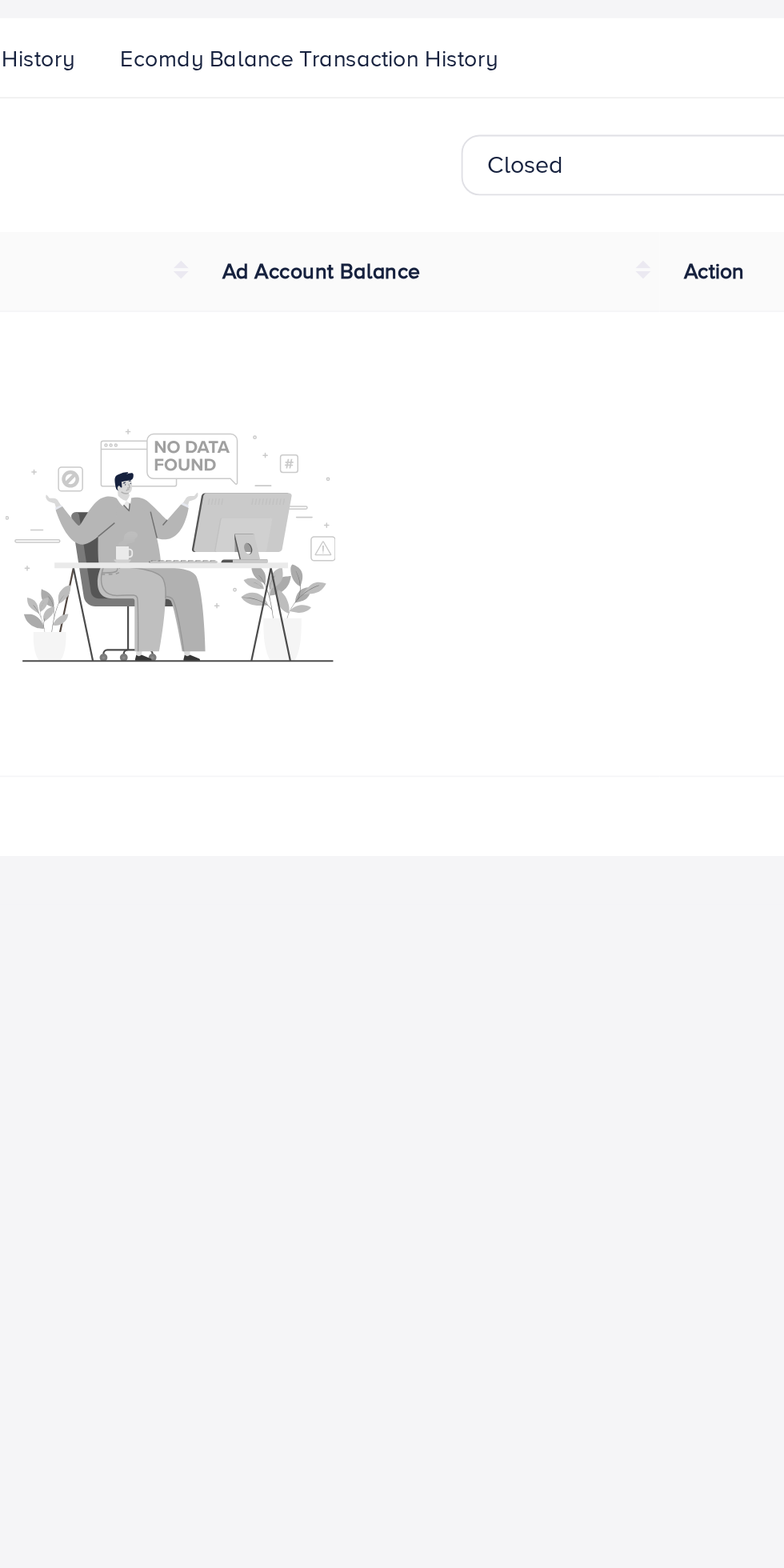
click at [661, 523] on input "Search for option" at bounding box center [657, 518] width 116 height 24
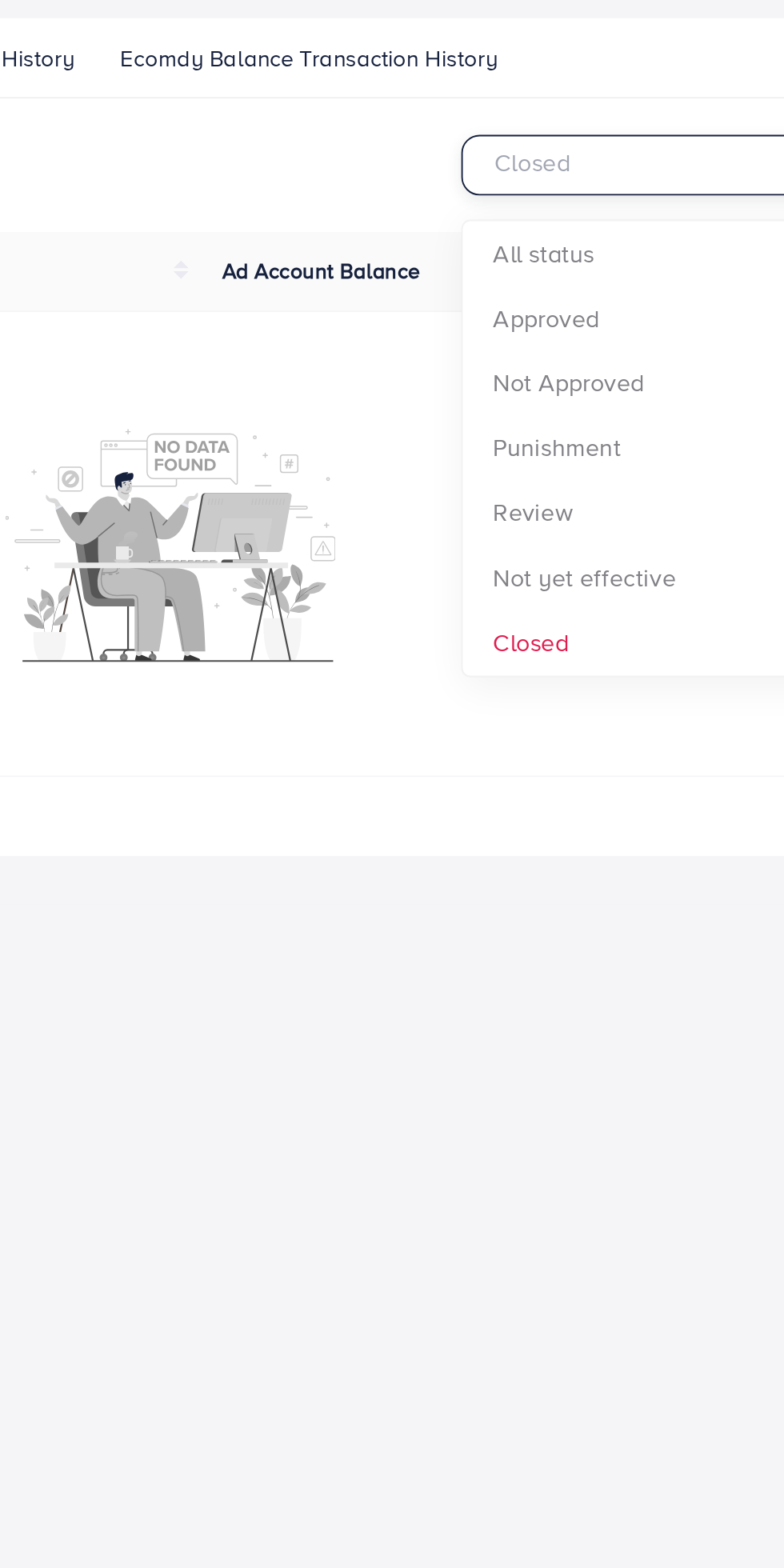
click at [622, 748] on div "Closed Loading... All status Approved Not Approved Punishment Review Not yet ef…" at bounding box center [391, 693] width 732 height 380
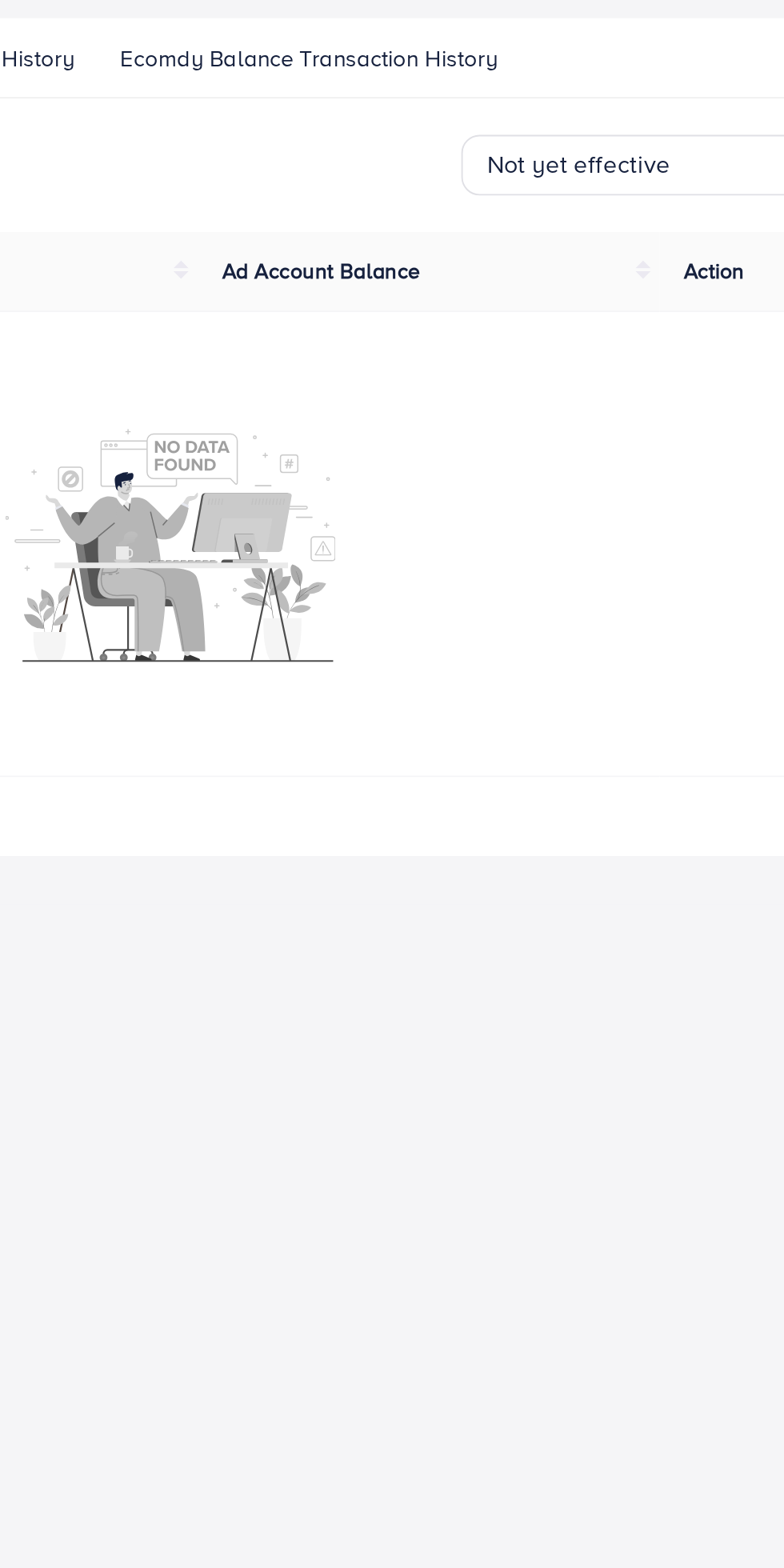
click at [656, 522] on input "Search for option" at bounding box center [685, 518] width 60 height 24
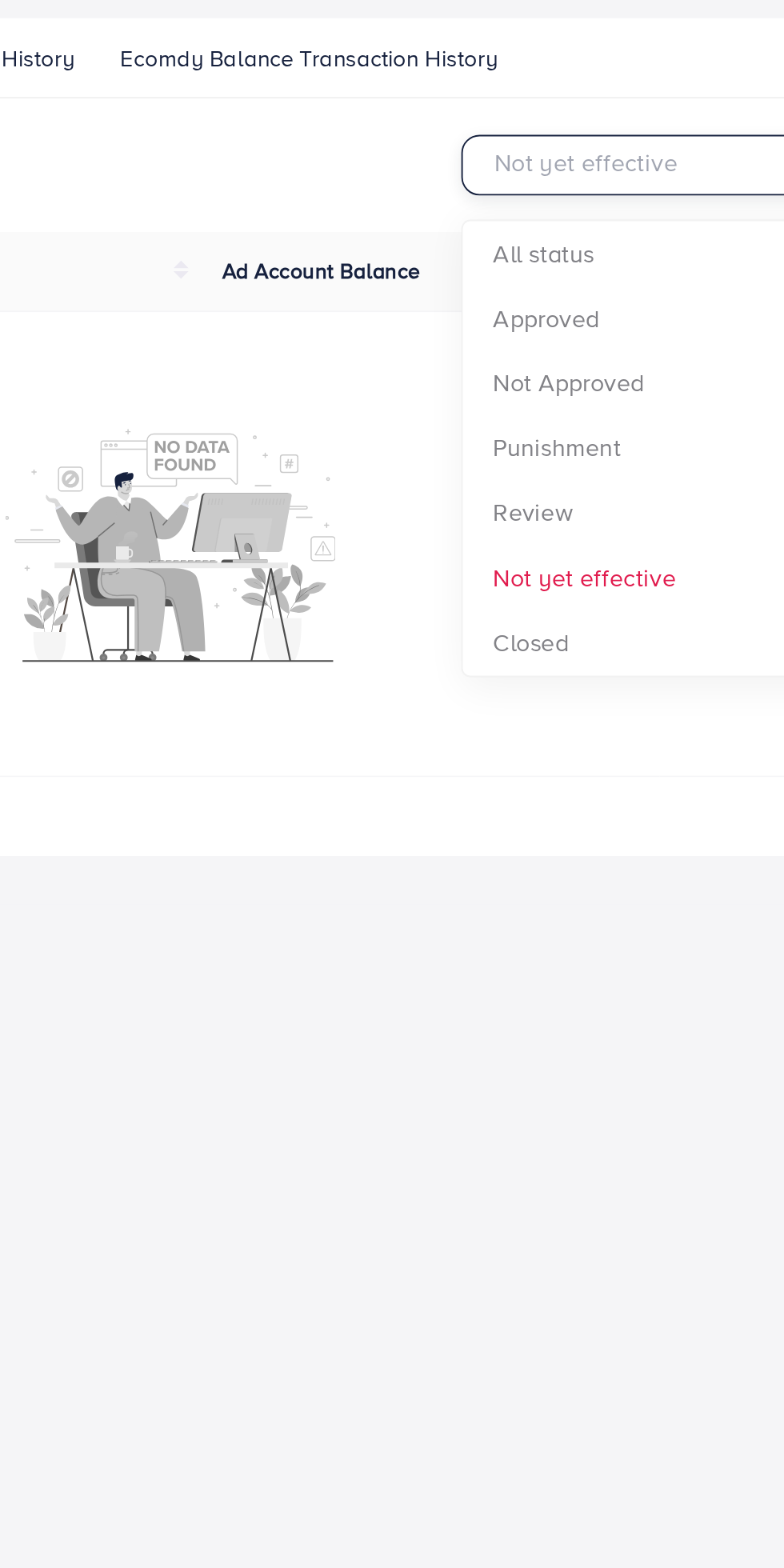
click at [632, 564] on div "Not yet effective Loading... All status Approved Not Approved Punishment Review…" at bounding box center [391, 693] width 732 height 380
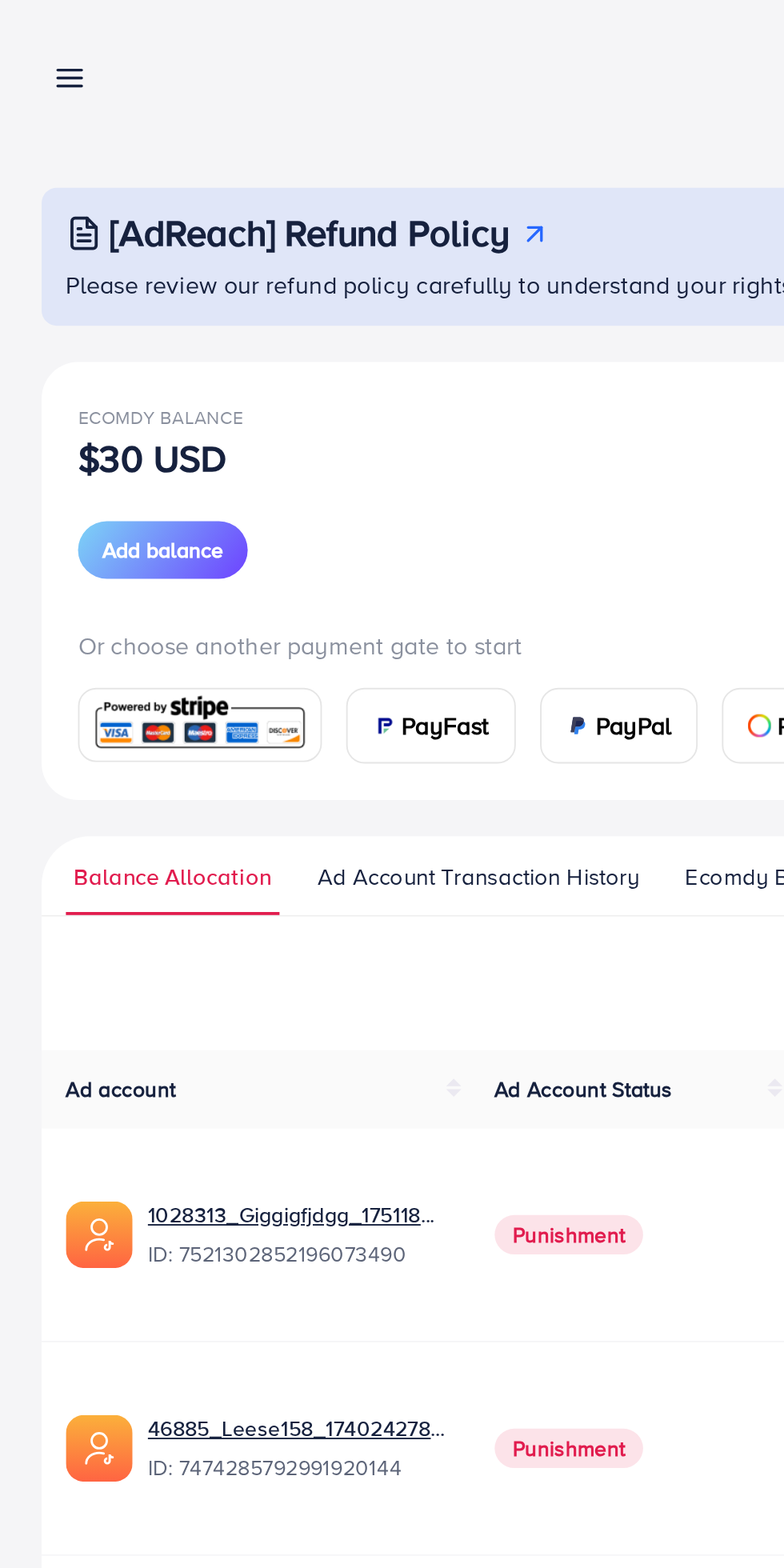
click at [48, 124] on line at bounding box center [48, 124] width 7 height 0
click at [117, 383] on img at bounding box center [109, 382] width 117 height 34
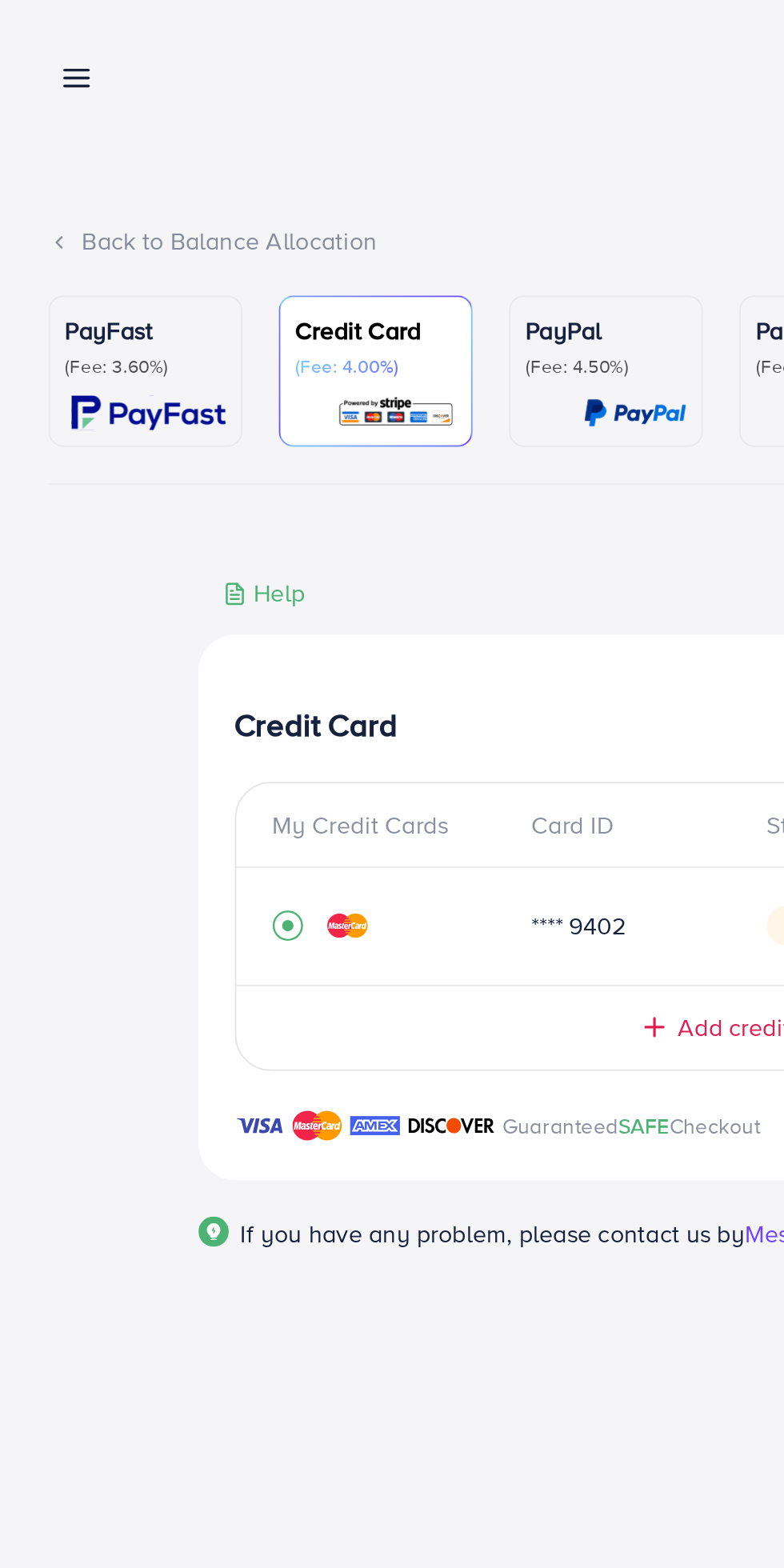
click at [86, 219] on img at bounding box center [77, 218] width 81 height 19
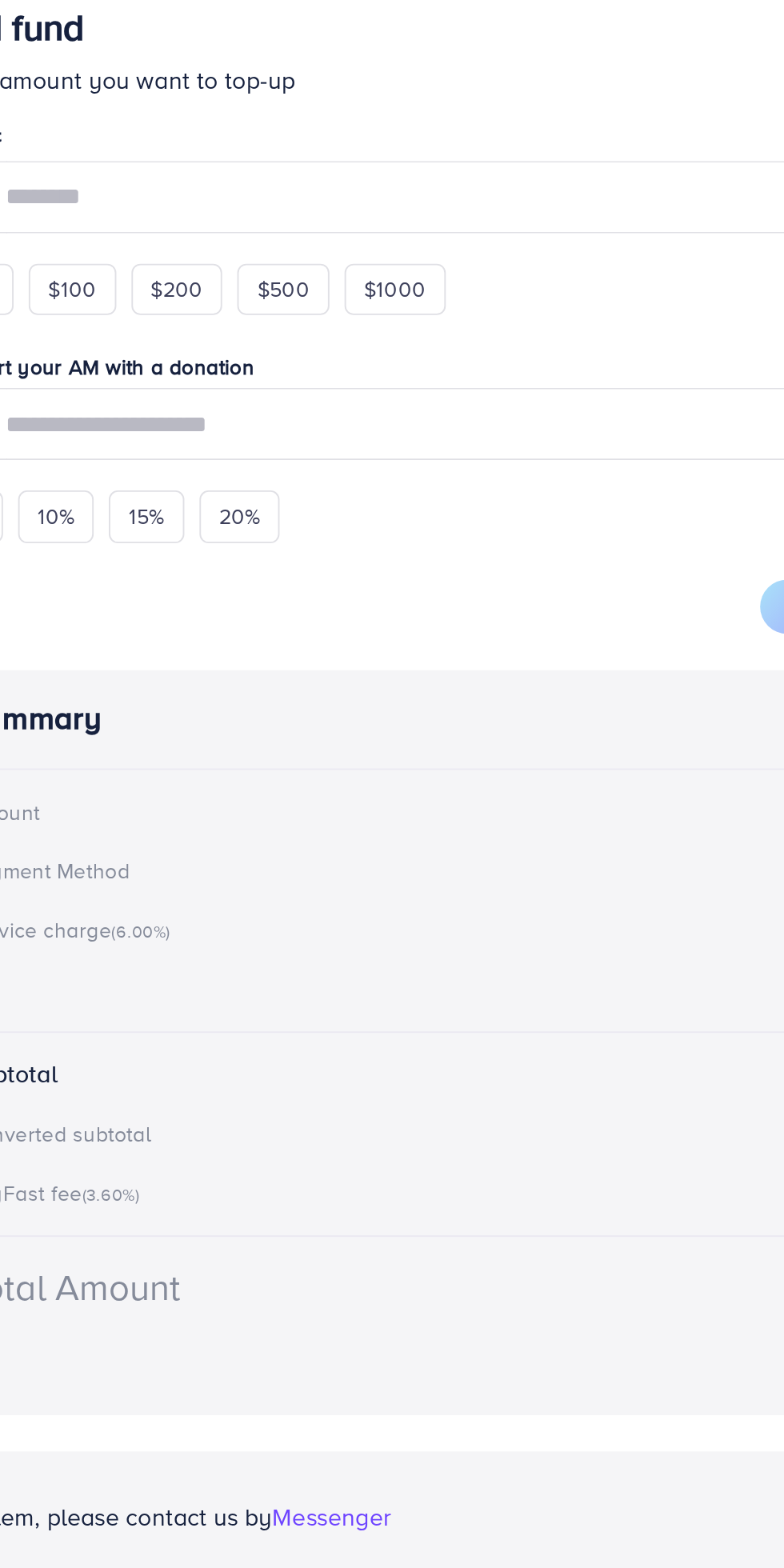
click at [245, 816] on div "Payment Method --" at bounding box center [392, 811] width 479 height 19
click at [240, 821] on div "Payment Method --" at bounding box center [392, 811] width 479 height 19
click at [257, 821] on div "Payment Method --" at bounding box center [392, 811] width 479 height 19
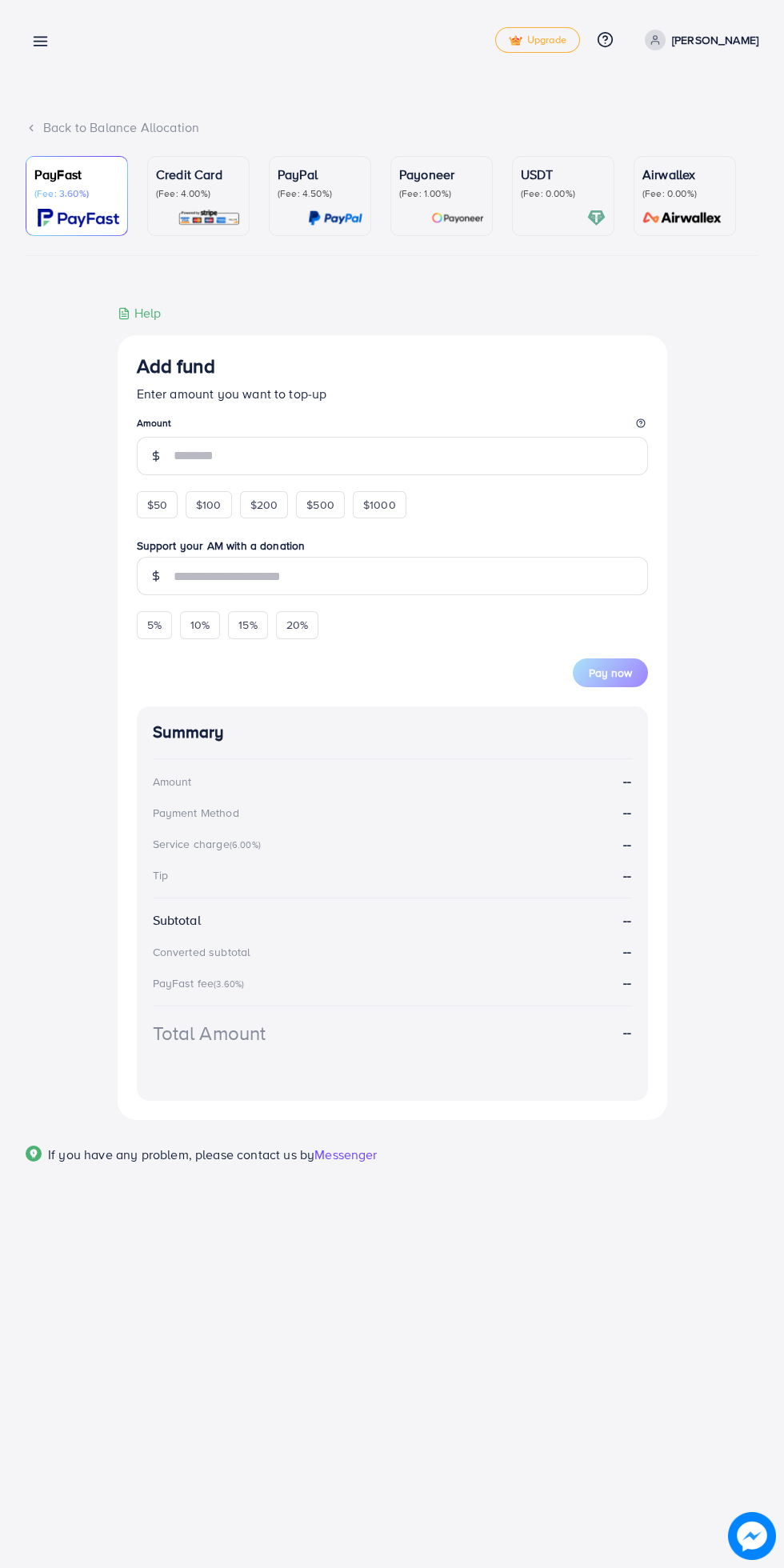
click at [363, 1158] on span "Messenger" at bounding box center [346, 1154] width 63 height 18
click at [614, 38] on icon at bounding box center [604, 39] width 17 height 17
click at [727, 127] on div "Back to Balance Allocation" at bounding box center [391, 127] width 732 height 19
